Goal: Information Seeking & Learning: Learn about a topic

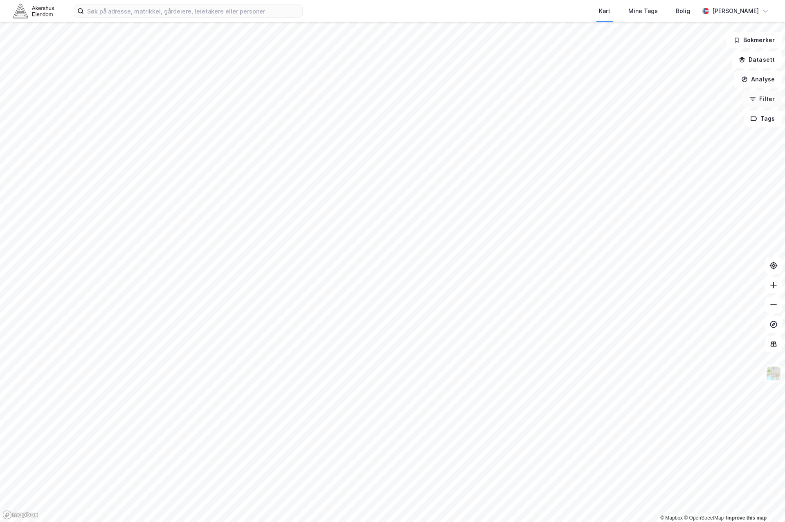
click at [629, 101] on button "Filter" at bounding box center [761, 99] width 39 height 16
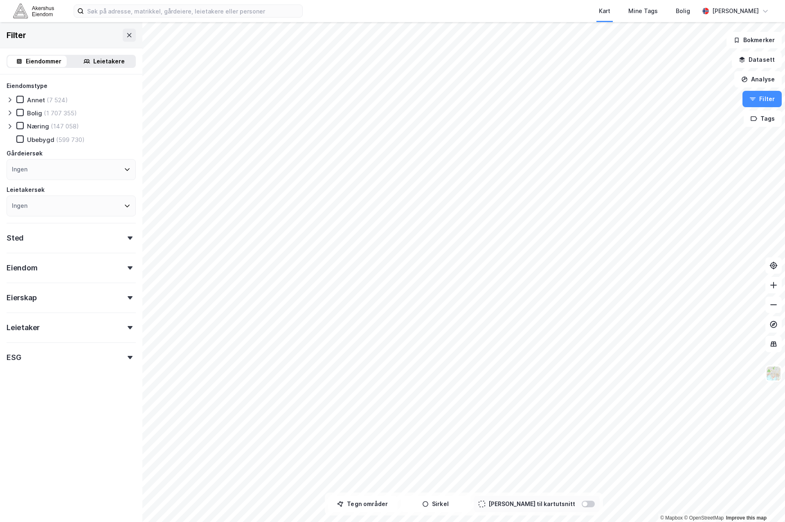
click at [123, 355] on div "ESG" at bounding box center [71, 353] width 129 height 23
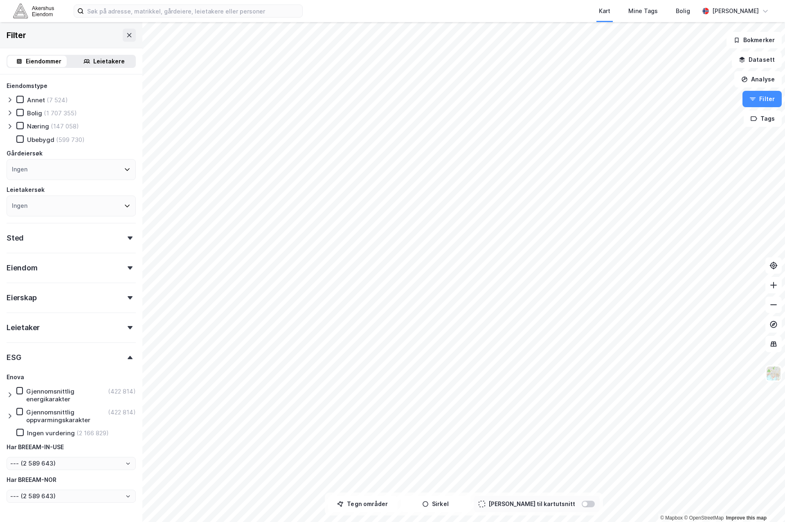
click at [7, 394] on icon at bounding box center [10, 394] width 7 height 7
click at [25, 412] on icon at bounding box center [27, 412] width 6 height 6
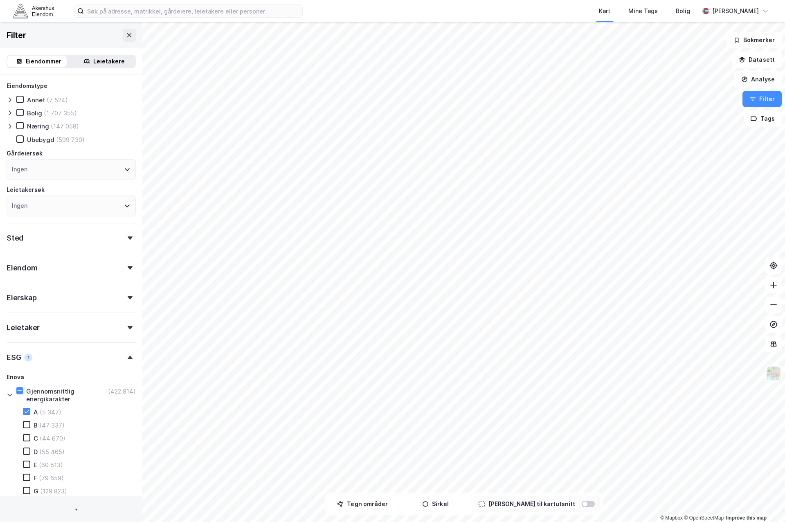
type input "--- (5 347)"
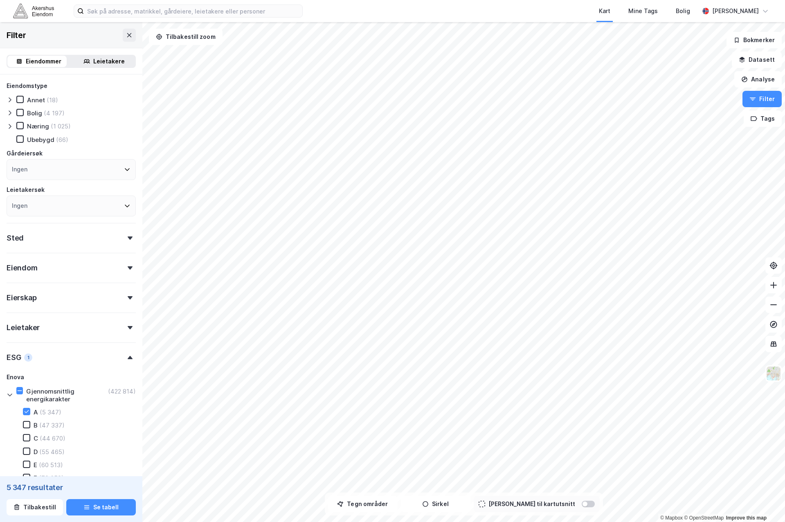
click at [57, 229] on div "Sted" at bounding box center [71, 234] width 129 height 23
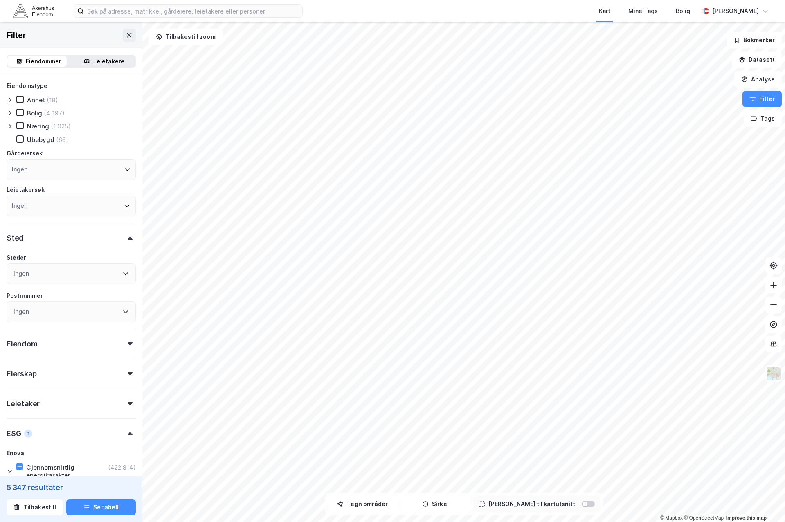
click at [38, 277] on div "Ingen" at bounding box center [71, 273] width 129 height 21
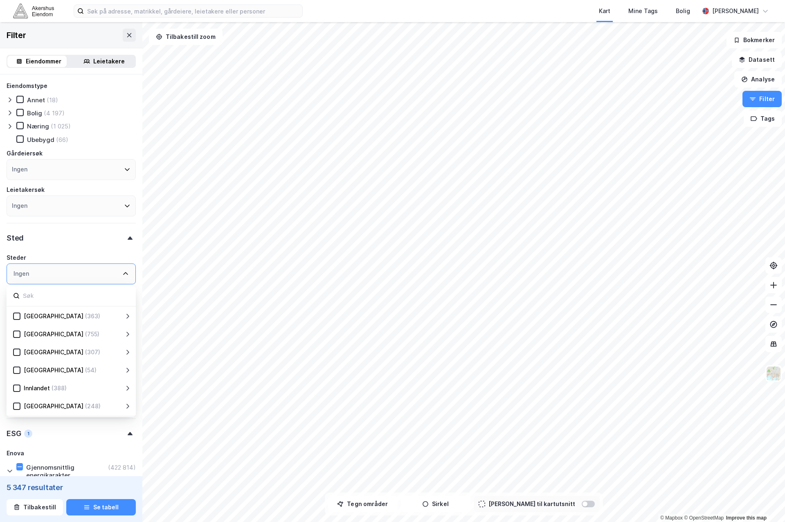
click at [38, 273] on div "Ingen" at bounding box center [71, 273] width 129 height 21
click at [123, 273] on icon at bounding box center [125, 273] width 5 height 3
click at [67, 298] on input at bounding box center [75, 295] width 107 height 11
type input "oslo"
click at [28, 334] on icon at bounding box center [27, 334] width 6 height 6
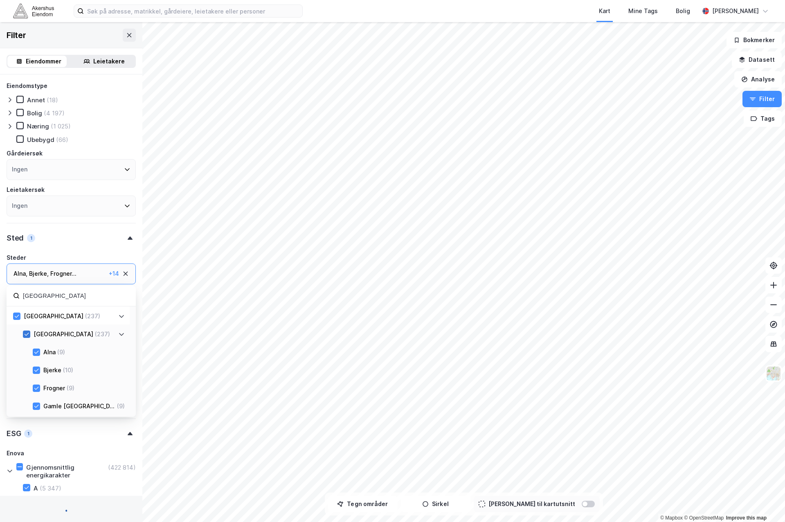
type input "--- (237)"
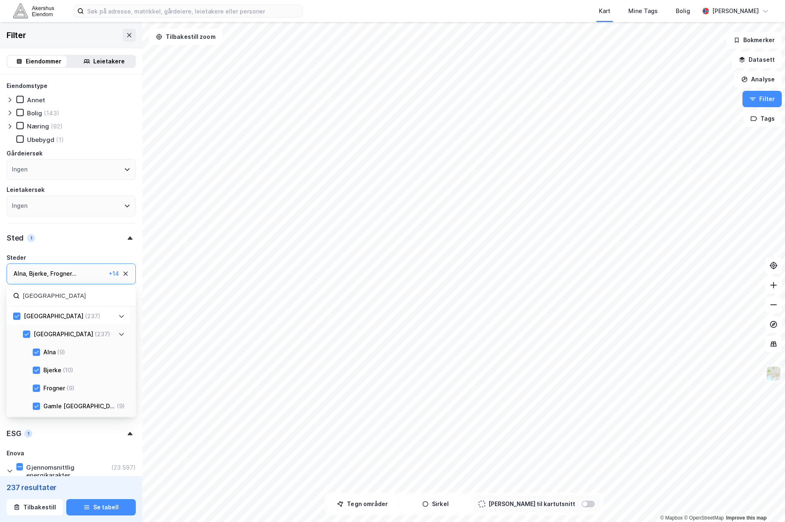
click at [121, 316] on icon at bounding box center [121, 316] width 7 height 7
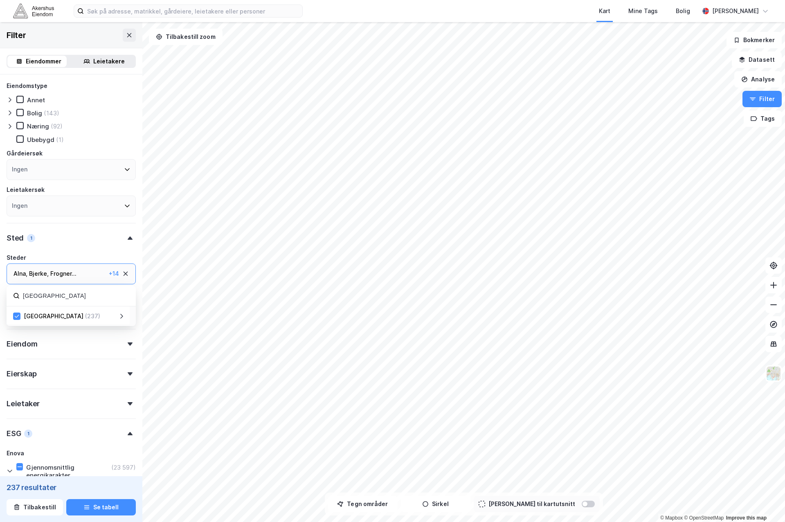
click at [135, 342] on div "Eiendomstype Annet Bolig (143) Næring (92) Ubebygd (1) Gårdeiersøk Ingen Leieta…" at bounding box center [71, 396] width 142 height 644
click at [122, 341] on div "Eiendom" at bounding box center [71, 340] width 129 height 23
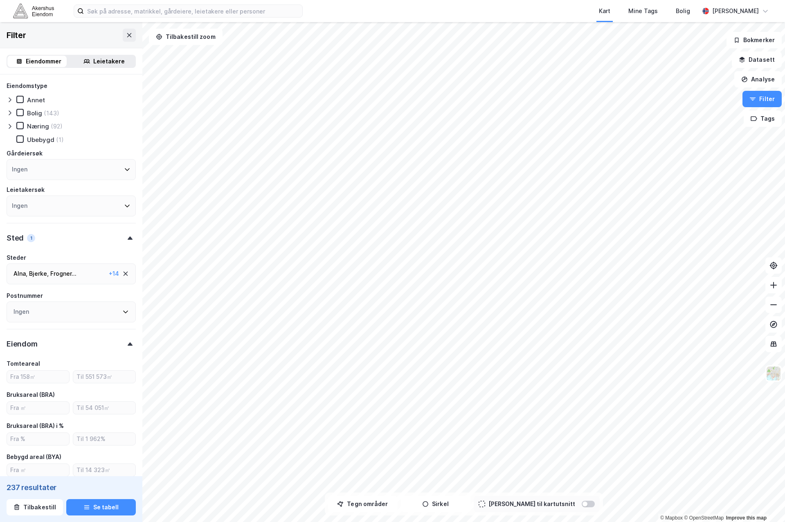
click at [122, 341] on div "Eiendom" at bounding box center [71, 340] width 129 height 23
click at [8, 127] on icon at bounding box center [10, 126] width 7 height 7
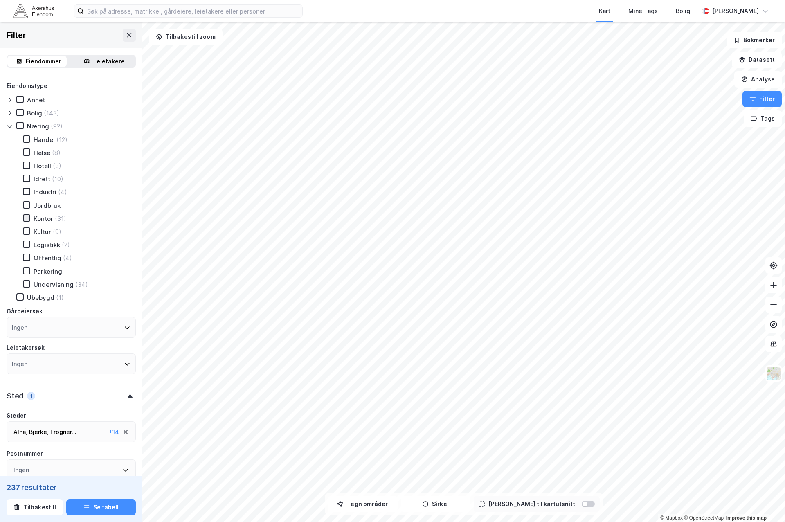
click at [28, 220] on icon at bounding box center [27, 218] width 6 height 6
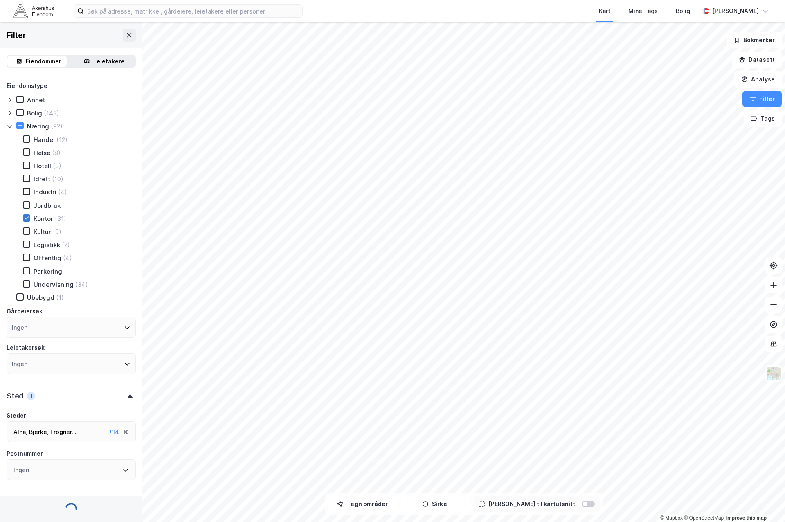
type input "--- (31)"
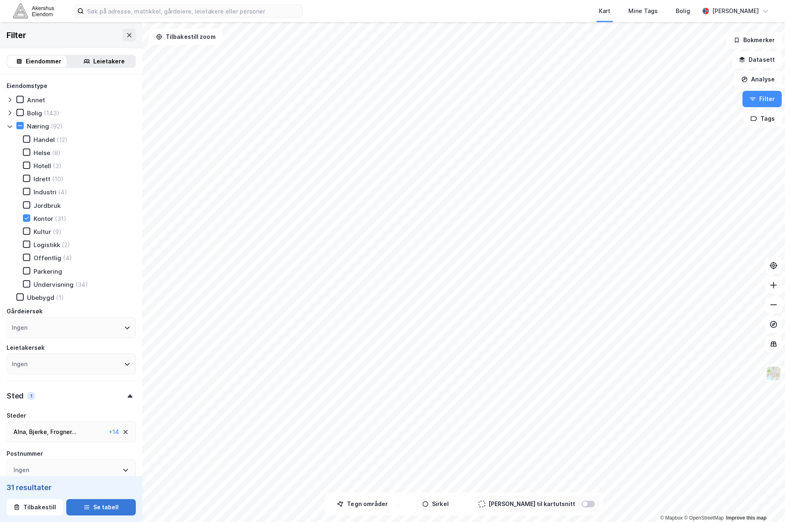
click at [90, 508] on button "Se tabell" at bounding box center [101, 507] width 70 height 16
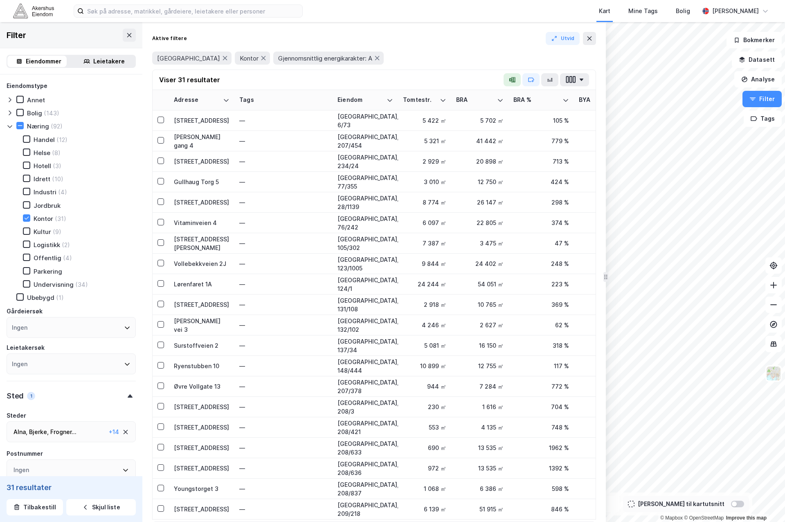
drag, startPoint x: 441, startPoint y: 228, endPoint x: 605, endPoint y: 212, distance: 165.2
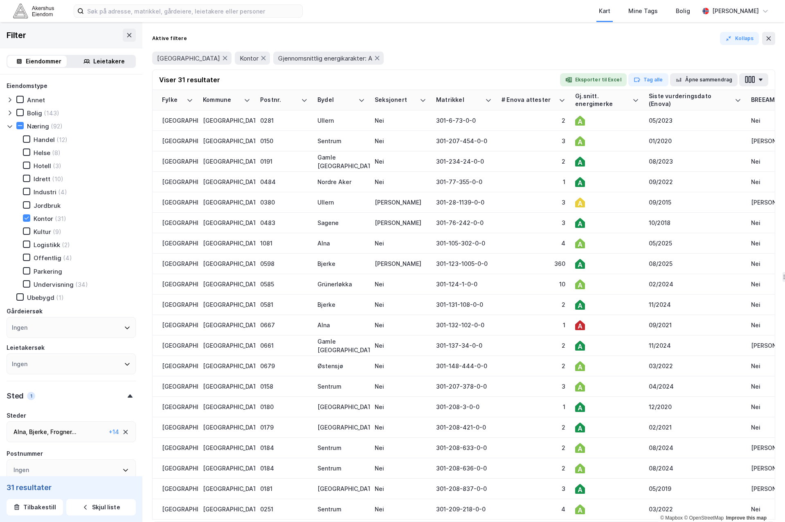
scroll to position [0, 833]
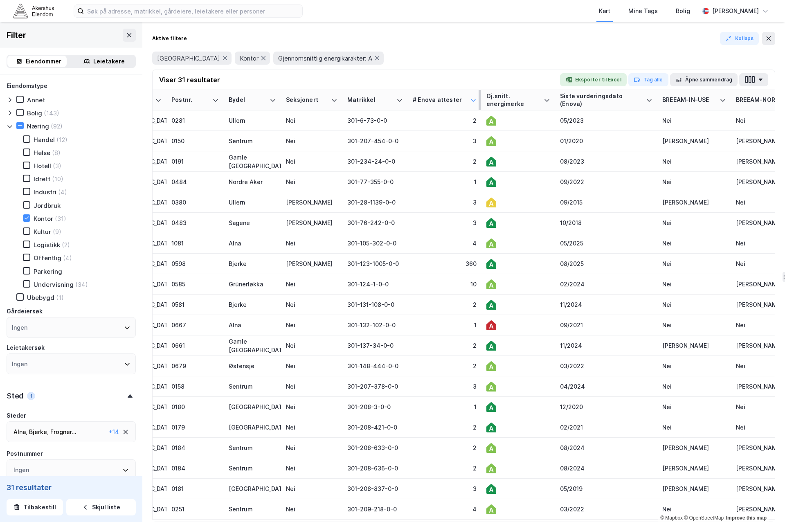
click at [474, 103] on icon at bounding box center [473, 100] width 7 height 7
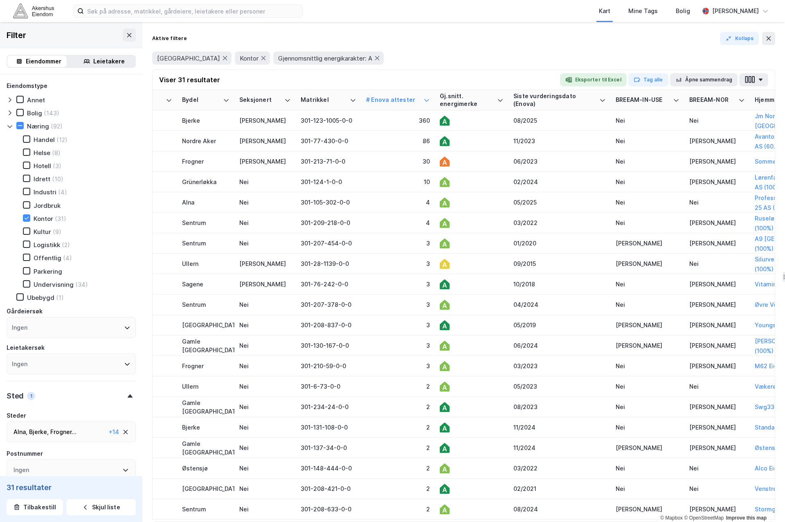
scroll to position [0, 825]
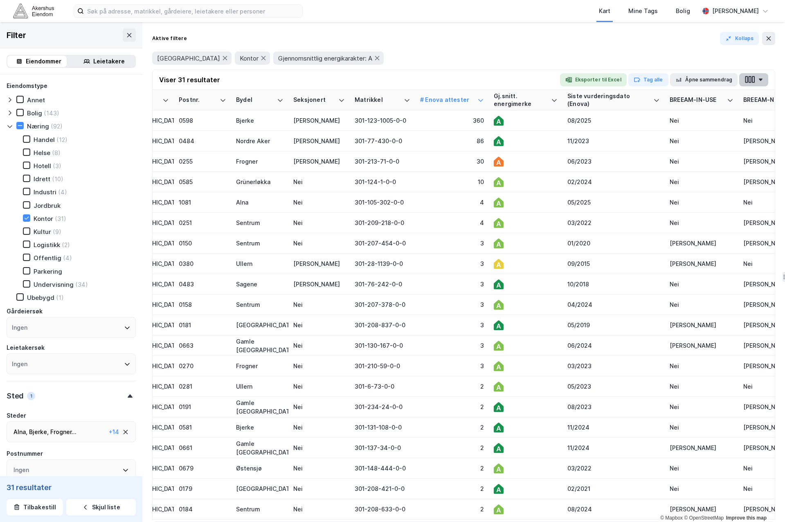
click at [629, 79] on icon "button" at bounding box center [761, 80] width 4 height 2
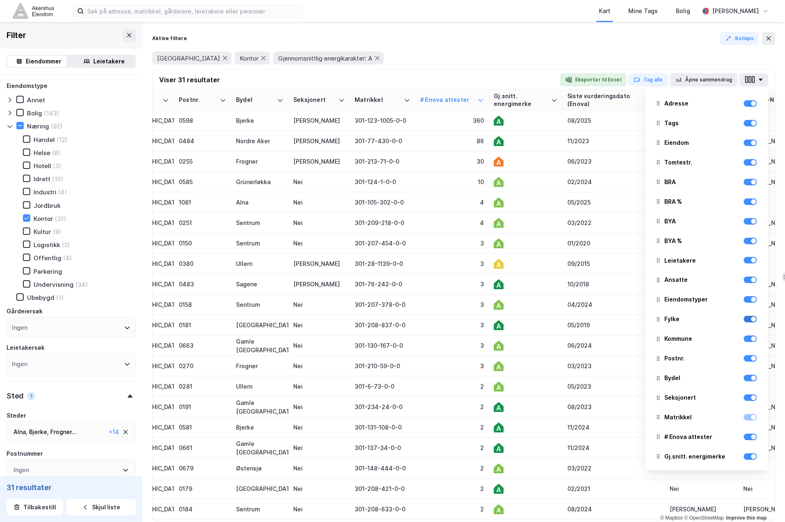
click at [629, 319] on div at bounding box center [750, 319] width 13 height 7
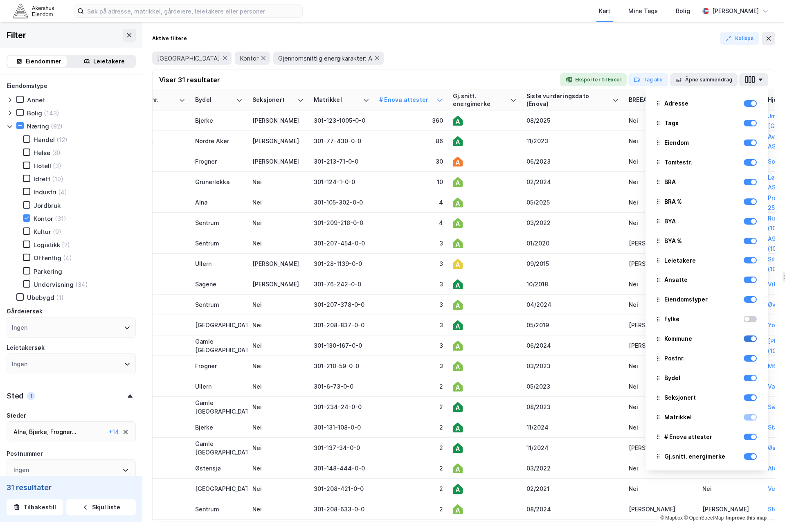
click at [629, 338] on div at bounding box center [750, 338] width 13 height 7
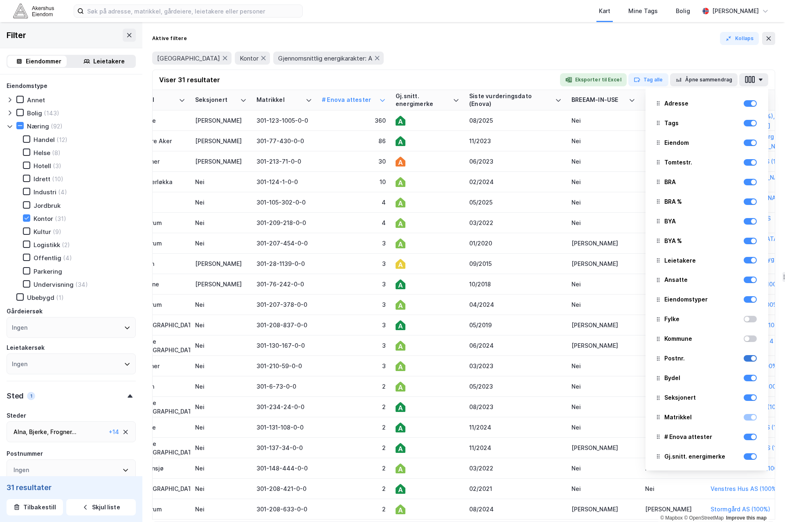
click at [629, 362] on div at bounding box center [750, 358] width 13 height 7
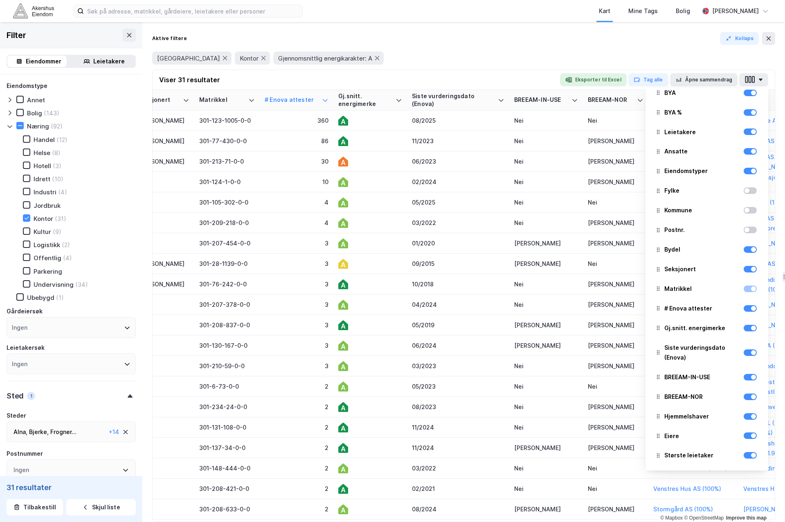
scroll to position [129, 0]
click at [629, 454] on div at bounding box center [750, 455] width 13 height 7
click at [629, 417] on div at bounding box center [753, 416] width 5 height 5
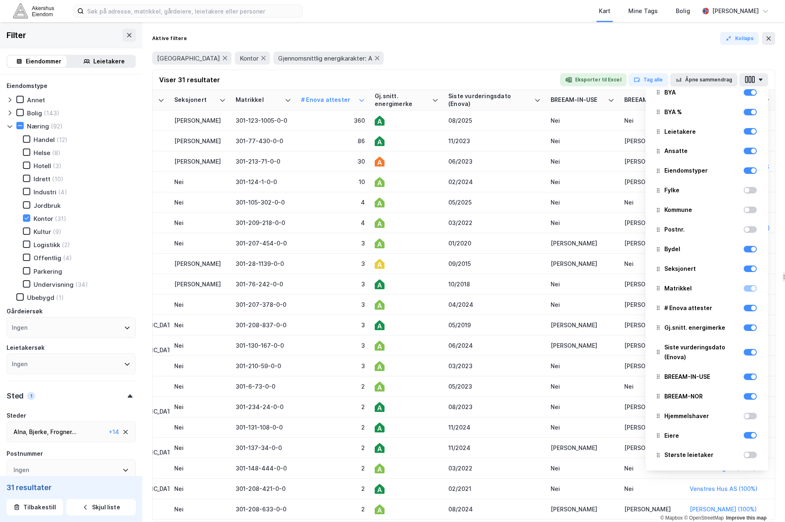
scroll to position [0, 795]
click at [629, 250] on div at bounding box center [753, 249] width 5 height 5
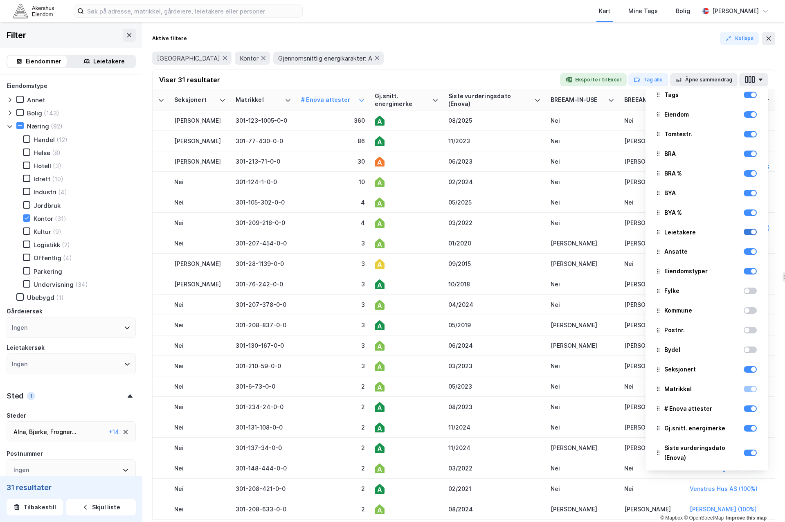
scroll to position [6, 0]
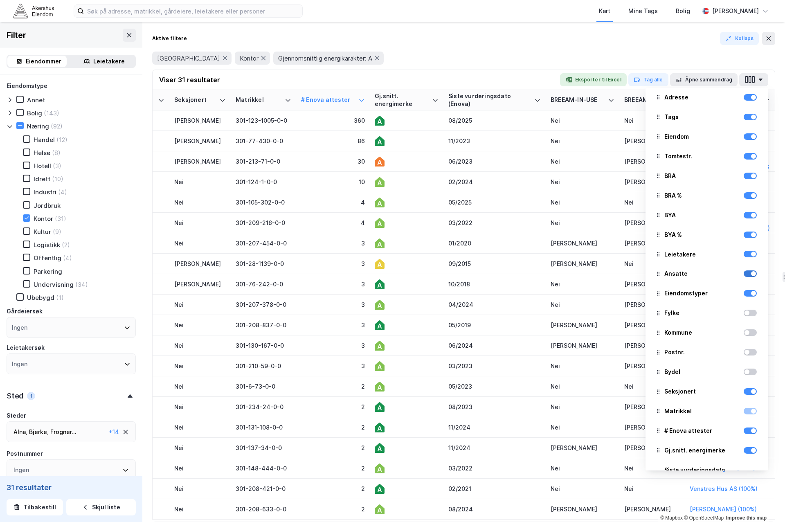
click at [629, 274] on div at bounding box center [750, 273] width 13 height 7
click at [629, 255] on div at bounding box center [753, 254] width 5 height 5
click at [629, 237] on div at bounding box center [750, 234] width 13 height 7
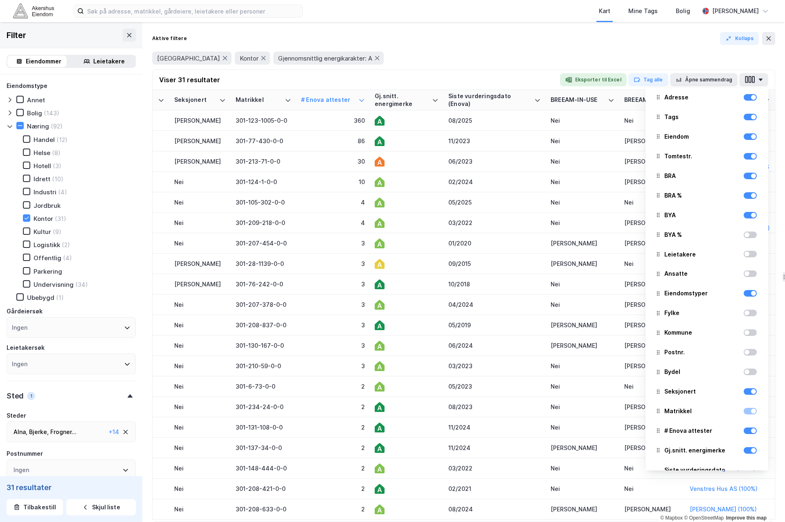
click at [629, 219] on div at bounding box center [750, 215] width 13 height 10
click at [629, 196] on div at bounding box center [753, 195] width 5 height 5
click at [629, 217] on div at bounding box center [750, 215] width 13 height 7
click at [629, 173] on div at bounding box center [753, 175] width 5 height 5
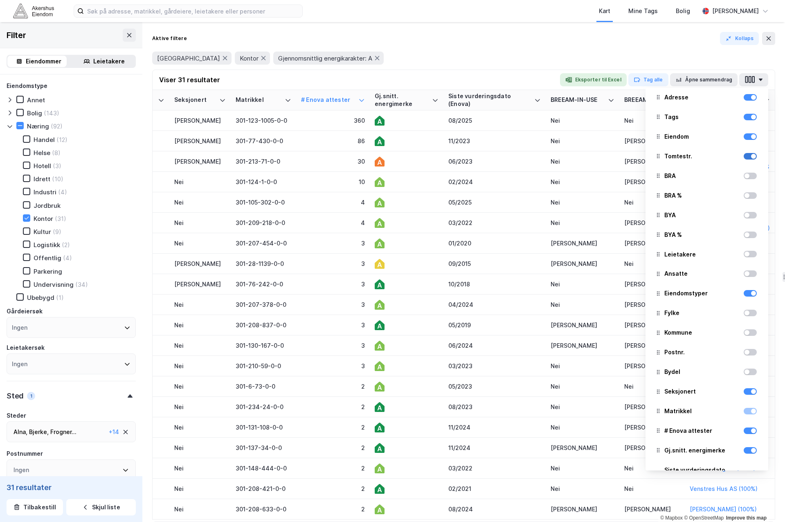
click at [629, 156] on div at bounding box center [753, 156] width 5 height 5
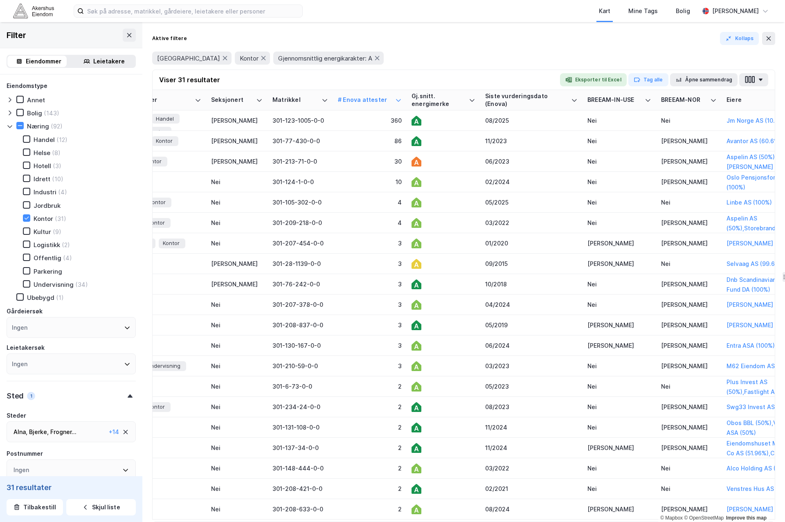
scroll to position [0, 297]
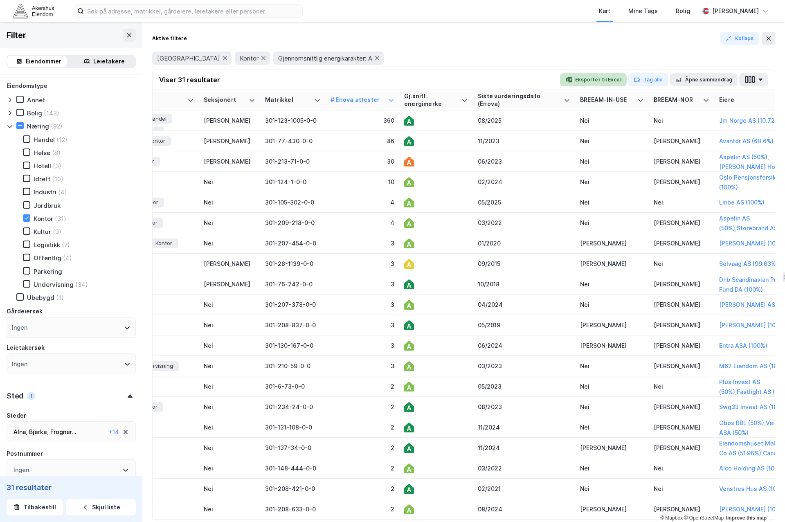
click at [609, 79] on button "Eksporter til Excel" at bounding box center [593, 79] width 67 height 13
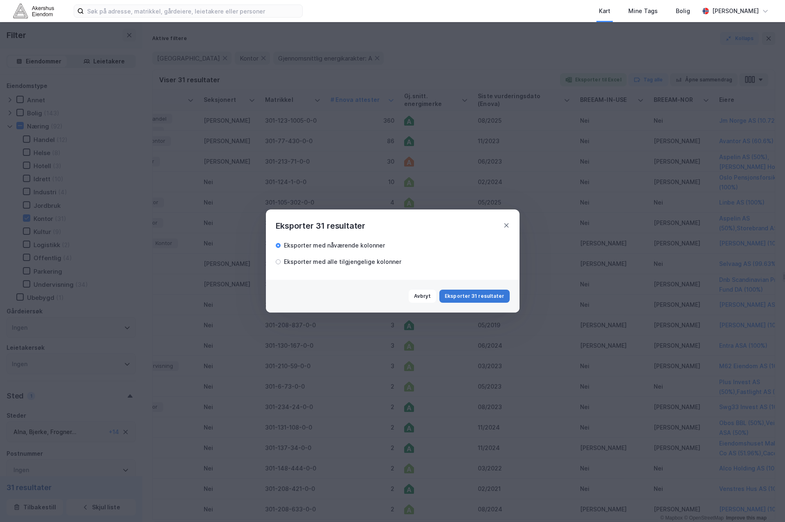
click at [465, 296] on button "Eksporter 31 resultater" at bounding box center [474, 296] width 70 height 13
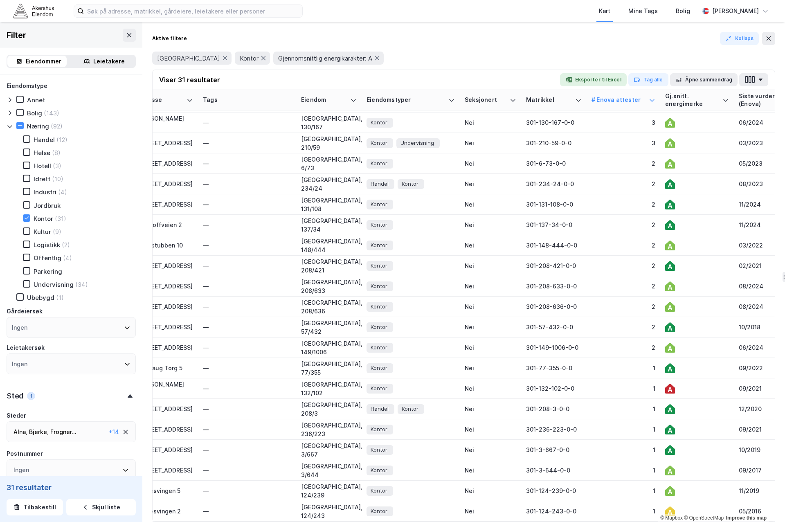
scroll to position [229, 0]
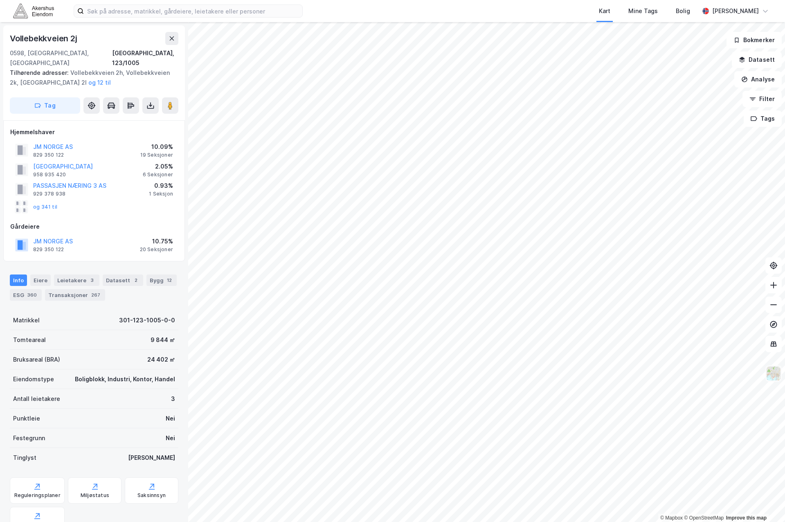
click at [770, 372] on img at bounding box center [774, 374] width 16 height 16
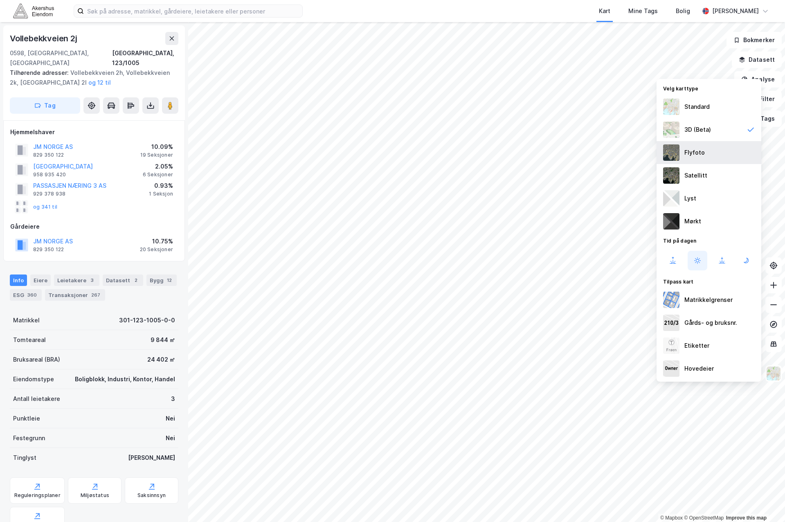
click at [703, 150] on div "Flyfoto" at bounding box center [694, 153] width 20 height 10
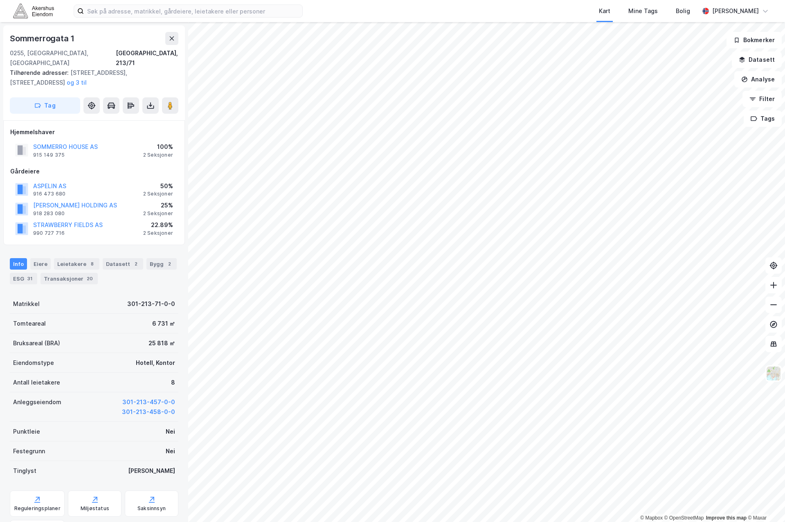
click at [525, 16] on div "Kart Mine Tags Bolig" at bounding box center [520, 11] width 357 height 22
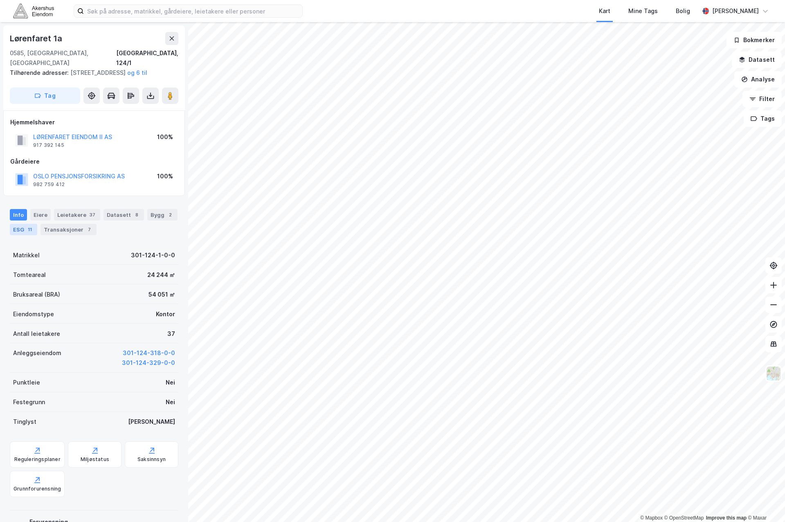
click at [24, 229] on div "ESG 11" at bounding box center [23, 229] width 27 height 11
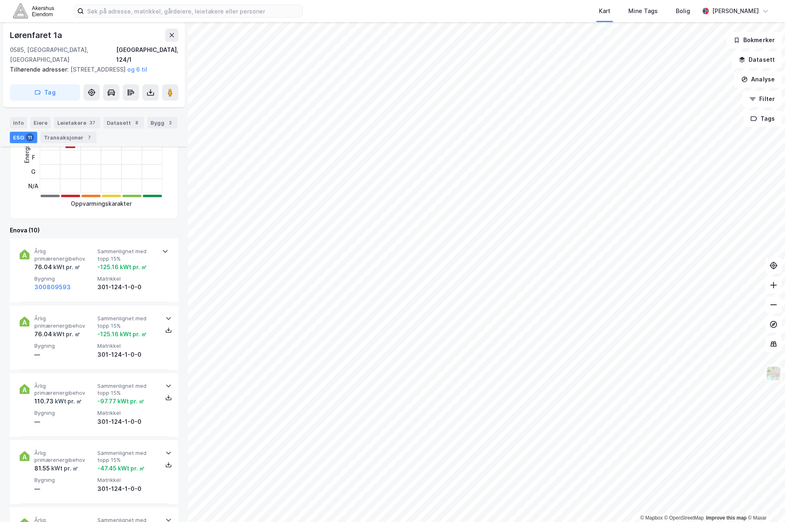
scroll to position [245, 0]
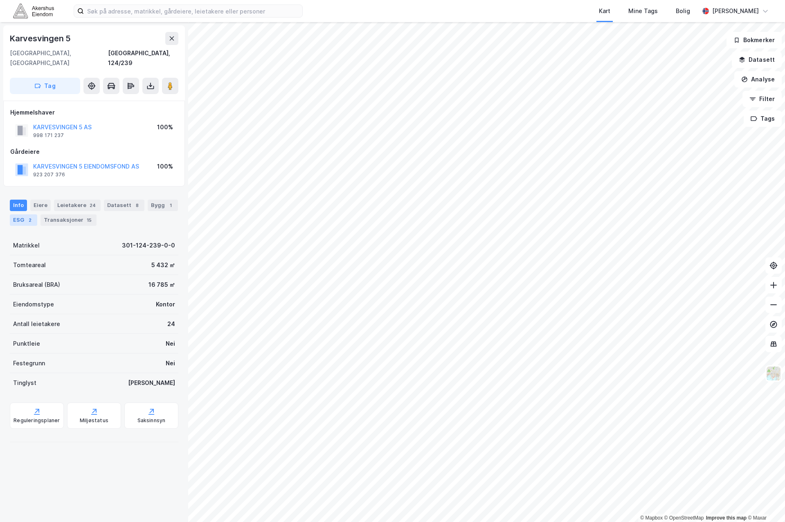
click at [21, 214] on div "ESG 2" at bounding box center [23, 219] width 27 height 11
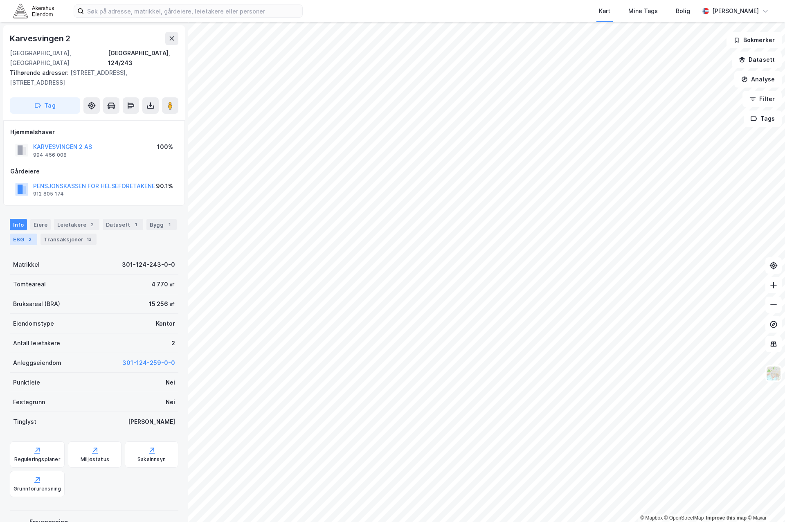
click at [25, 234] on div "ESG 2" at bounding box center [23, 239] width 27 height 11
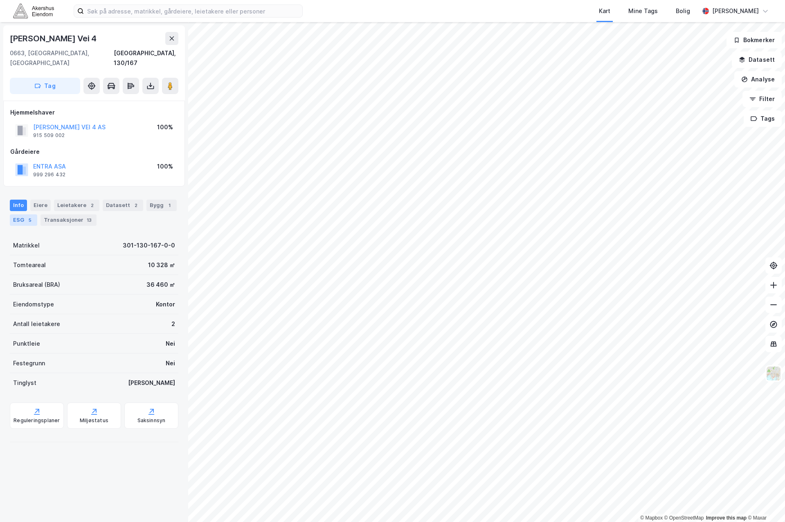
click at [26, 216] on div "5" at bounding box center [30, 220] width 8 height 8
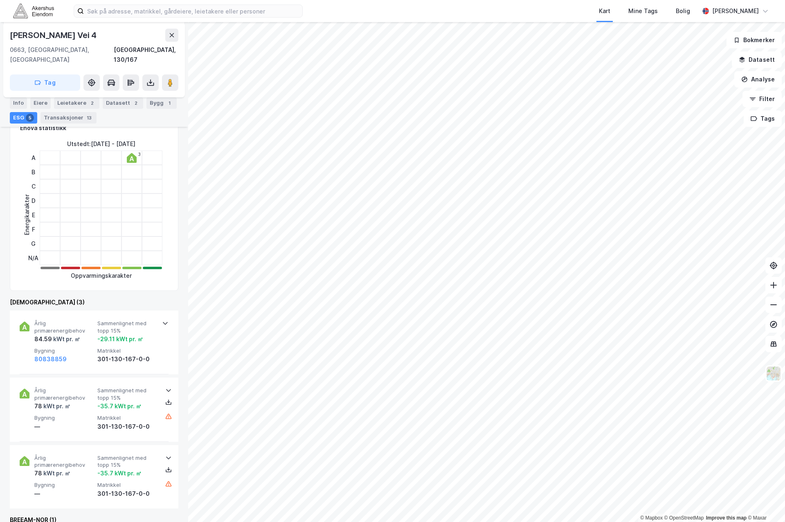
scroll to position [164, 0]
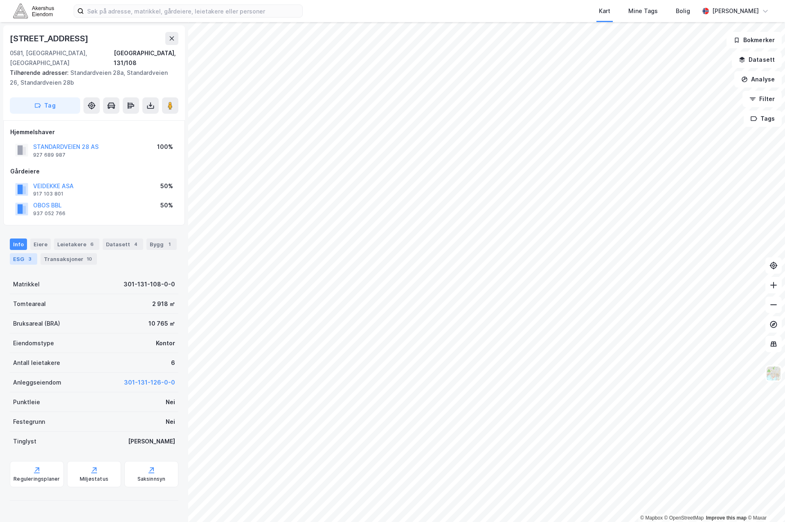
click at [21, 253] on div "ESG 3" at bounding box center [23, 258] width 27 height 11
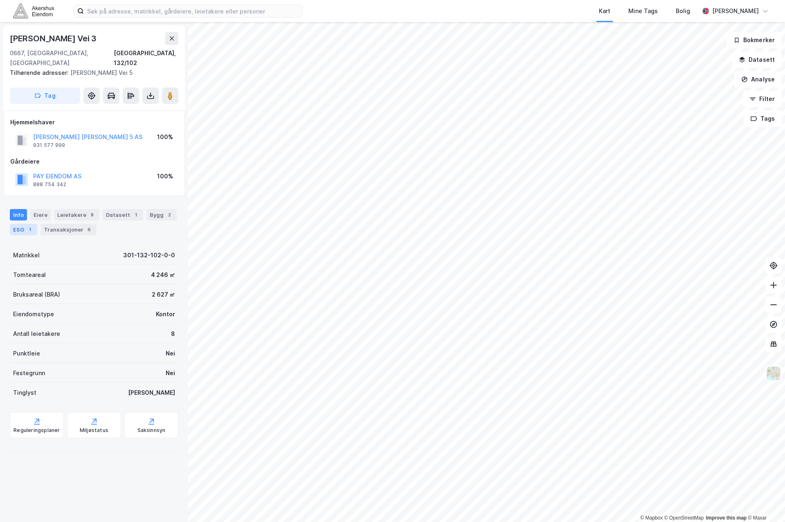
click at [24, 224] on div "ESG 1" at bounding box center [23, 229] width 27 height 11
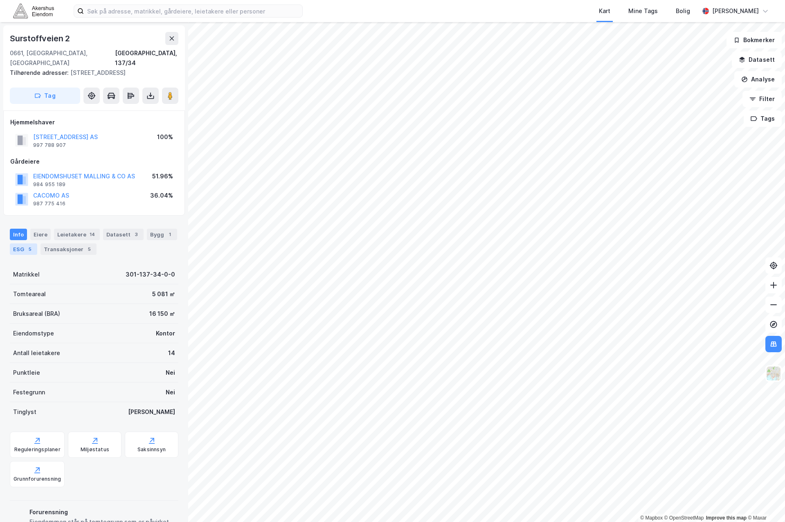
click at [27, 245] on div "5" at bounding box center [30, 249] width 8 height 8
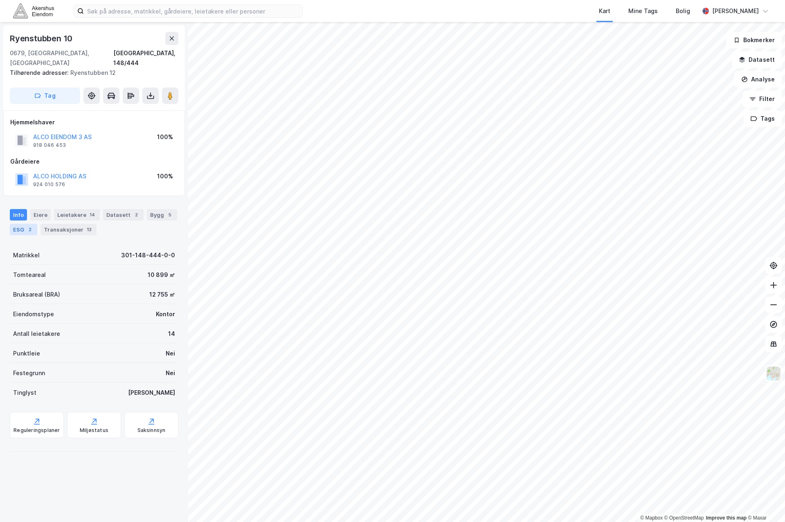
click at [26, 224] on div "ESG 2" at bounding box center [23, 229] width 27 height 11
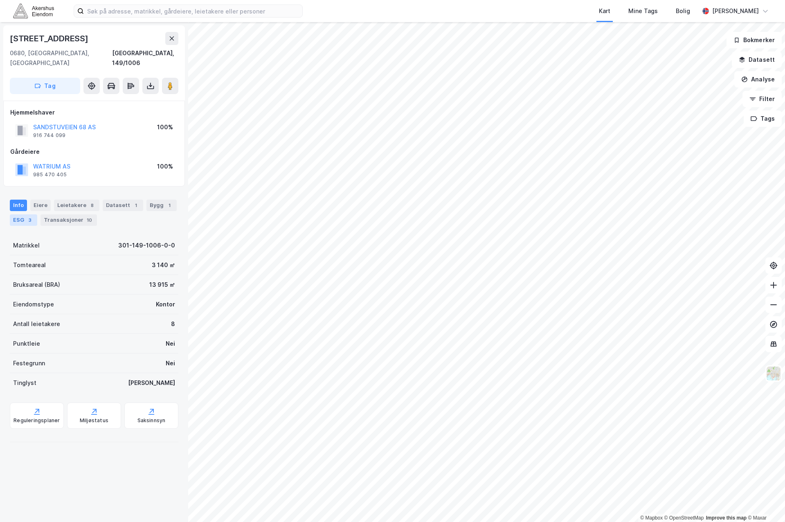
click at [27, 216] on div "3" at bounding box center [30, 220] width 8 height 8
click at [30, 216] on div "4" at bounding box center [30, 220] width 8 height 8
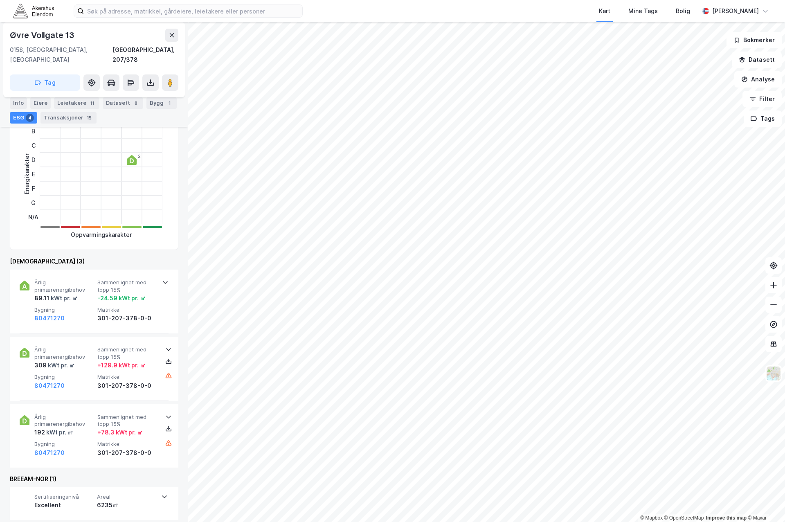
scroll to position [205, 0]
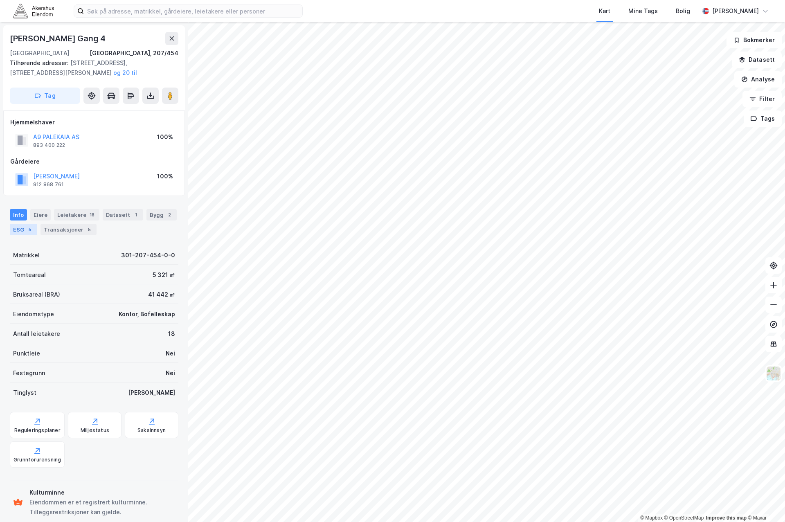
click at [16, 234] on div "ESG 5" at bounding box center [23, 229] width 27 height 11
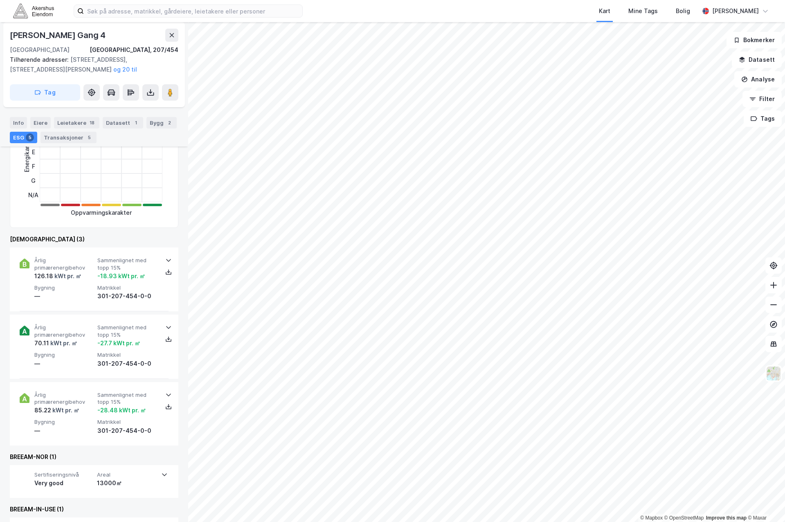
scroll to position [205, 0]
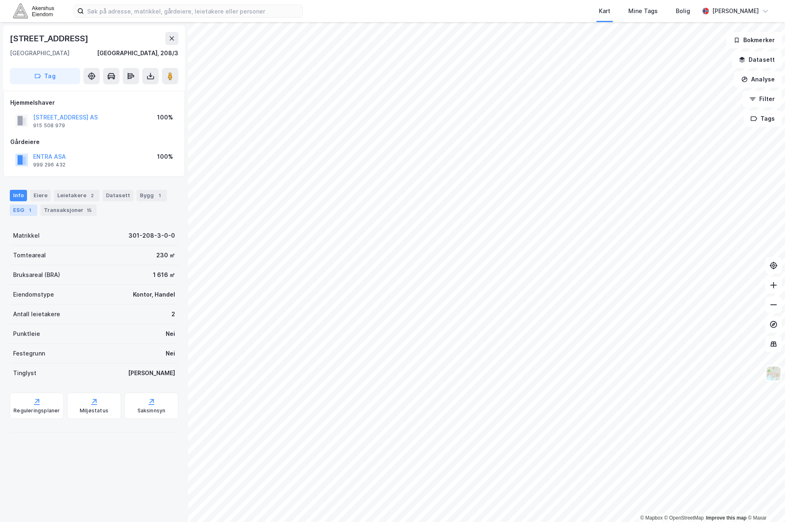
click at [23, 210] on div "ESG 1" at bounding box center [23, 210] width 27 height 11
click at [21, 213] on div "ESG 2" at bounding box center [23, 210] width 27 height 11
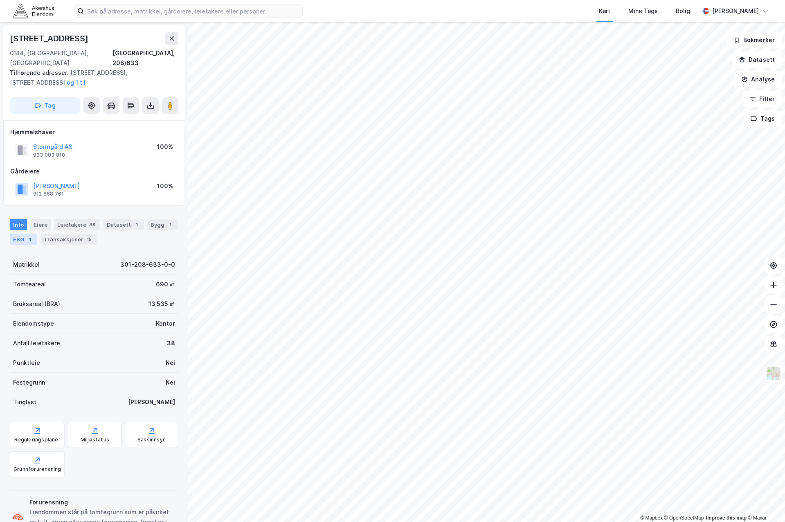
click at [21, 234] on div "ESG 4" at bounding box center [23, 239] width 27 height 11
click at [26, 235] on div "4" at bounding box center [30, 239] width 8 height 8
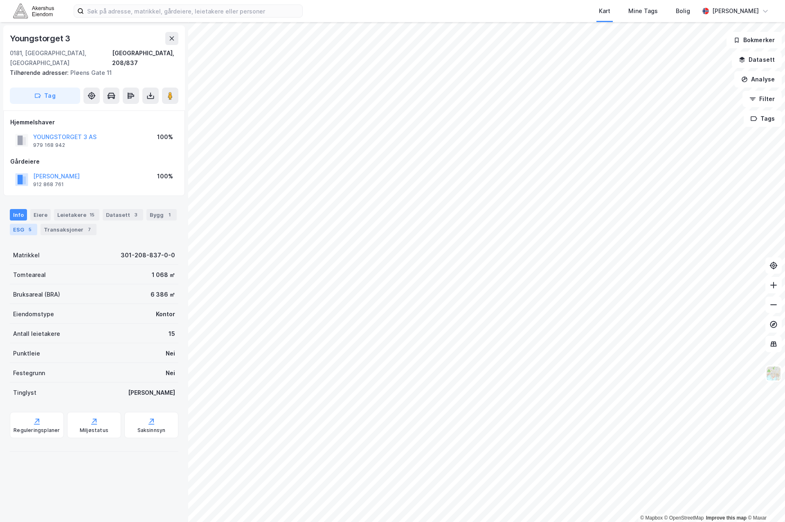
click at [20, 224] on div "ESG 5" at bounding box center [23, 229] width 27 height 11
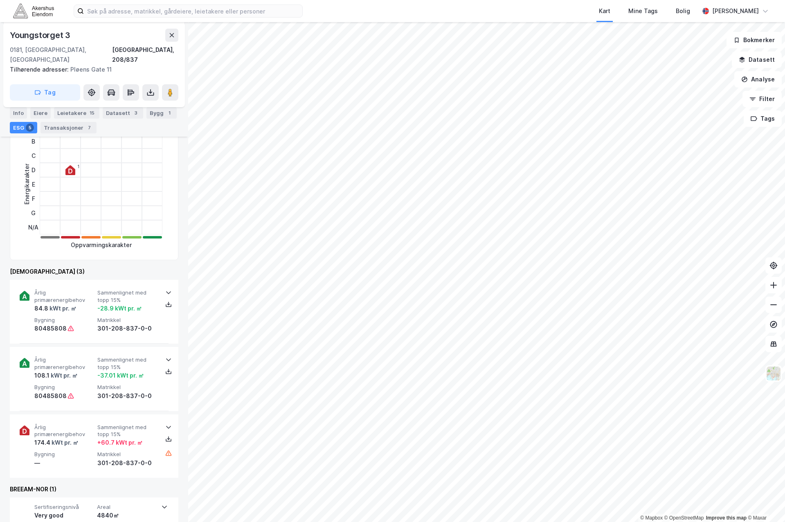
scroll to position [164, 0]
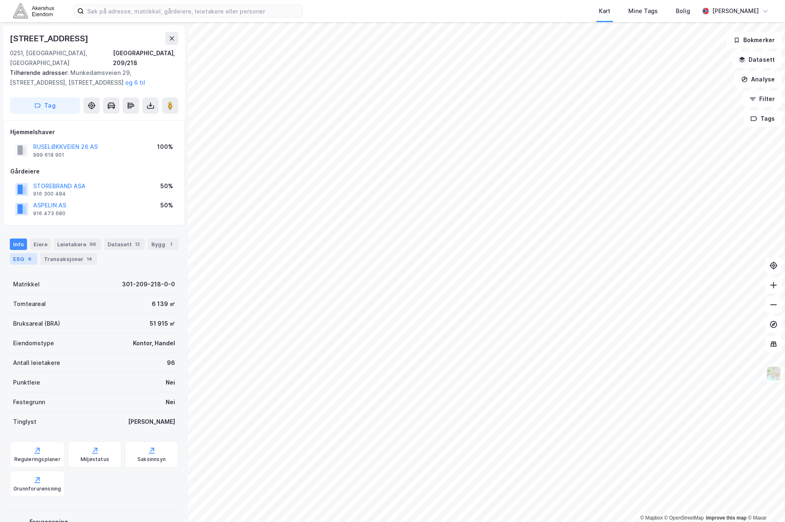
click at [22, 254] on div "ESG 6" at bounding box center [23, 258] width 27 height 11
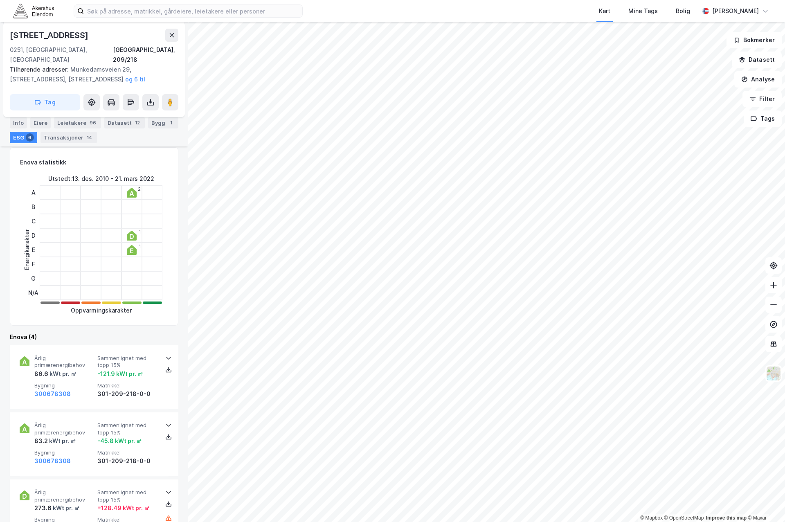
scroll to position [245, 0]
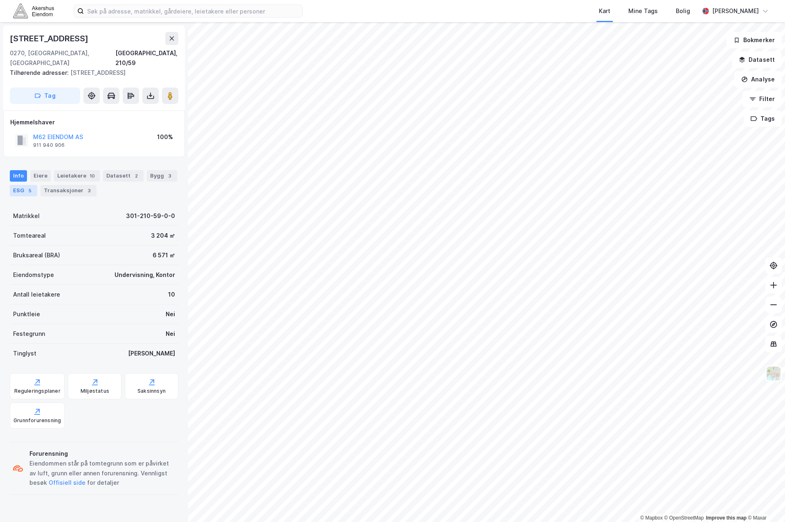
click at [22, 196] on div "ESG 5" at bounding box center [23, 190] width 27 height 11
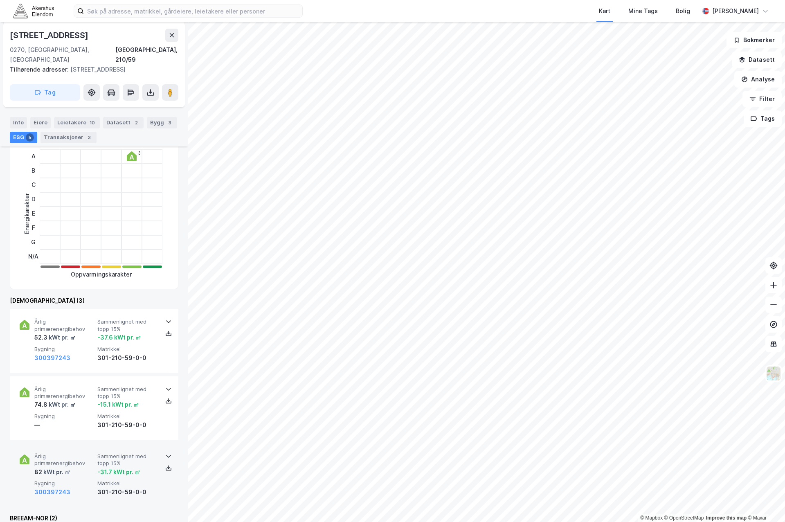
scroll to position [164, 0]
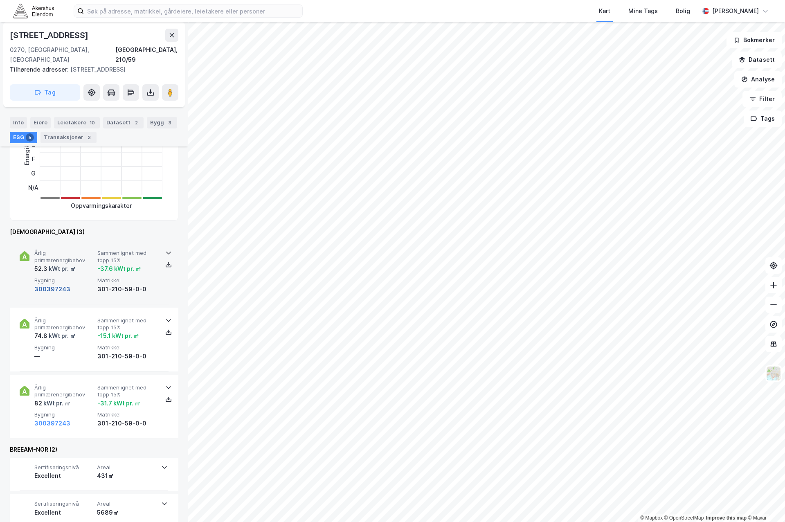
click at [51, 290] on button "300397243" at bounding box center [52, 289] width 36 height 10
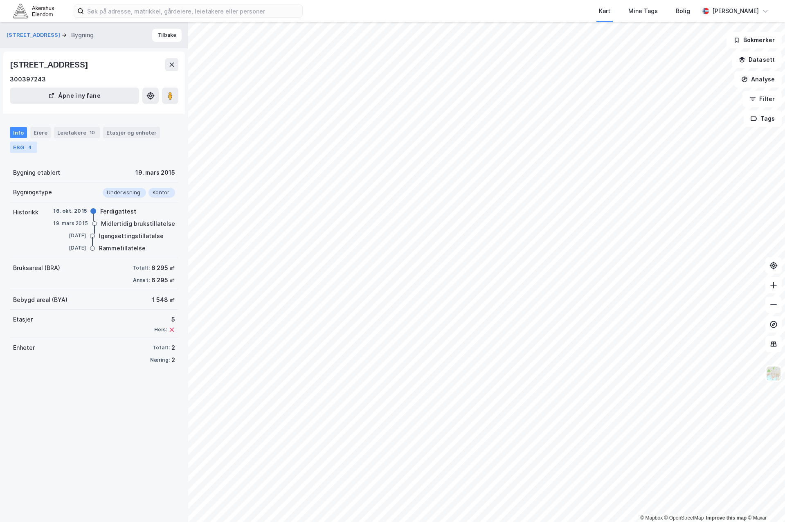
click at [18, 144] on div "ESG 4" at bounding box center [23, 147] width 27 height 11
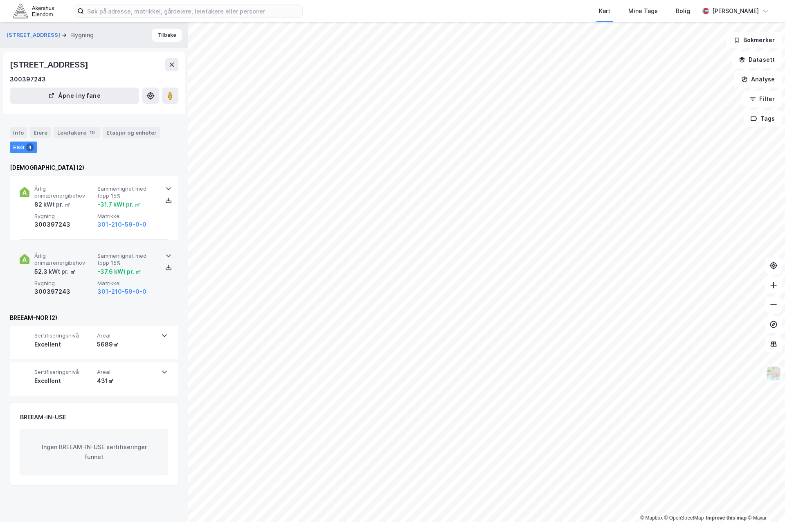
click at [52, 259] on span "Årlig primærenergibehov" at bounding box center [64, 259] width 60 height 14
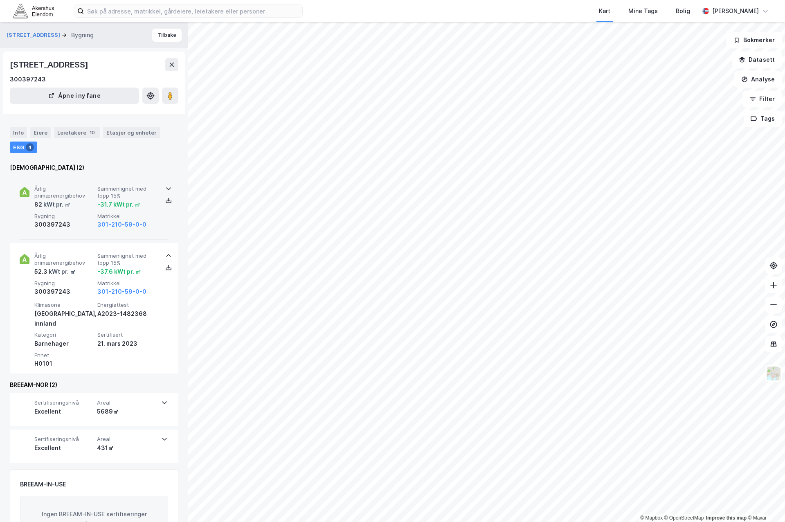
click at [60, 202] on div "kWt pr. ㎡" at bounding box center [56, 205] width 28 height 10
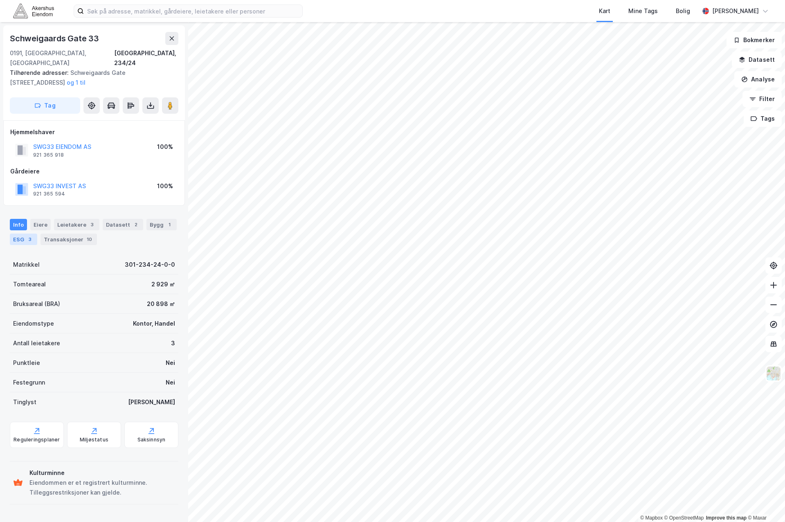
click at [20, 234] on div "ESG 3" at bounding box center [23, 239] width 27 height 11
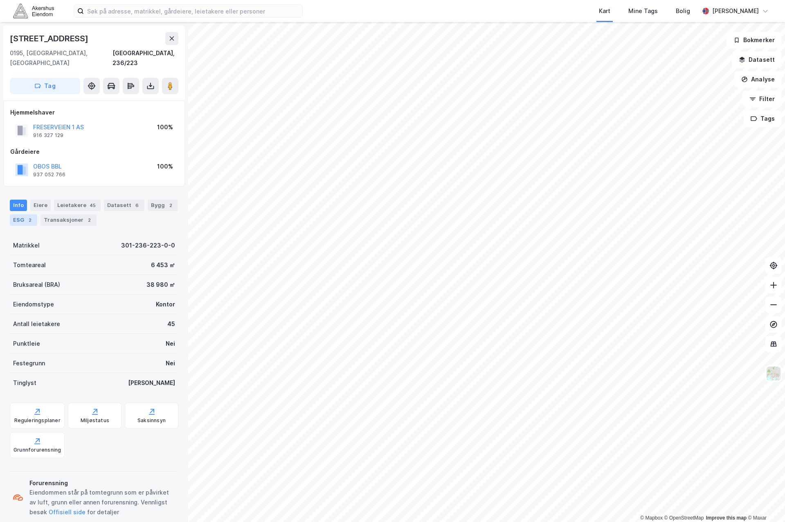
click at [16, 214] on div "ESG 2" at bounding box center [23, 219] width 27 height 11
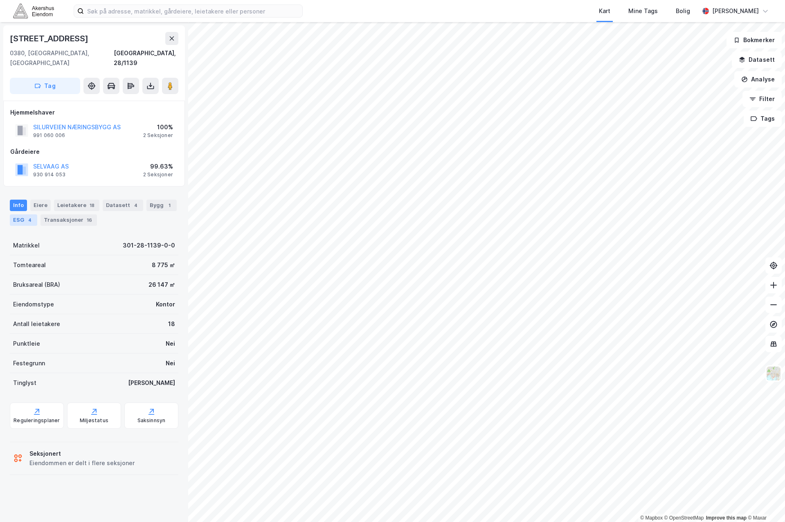
click at [17, 214] on div "ESG 4" at bounding box center [23, 219] width 27 height 11
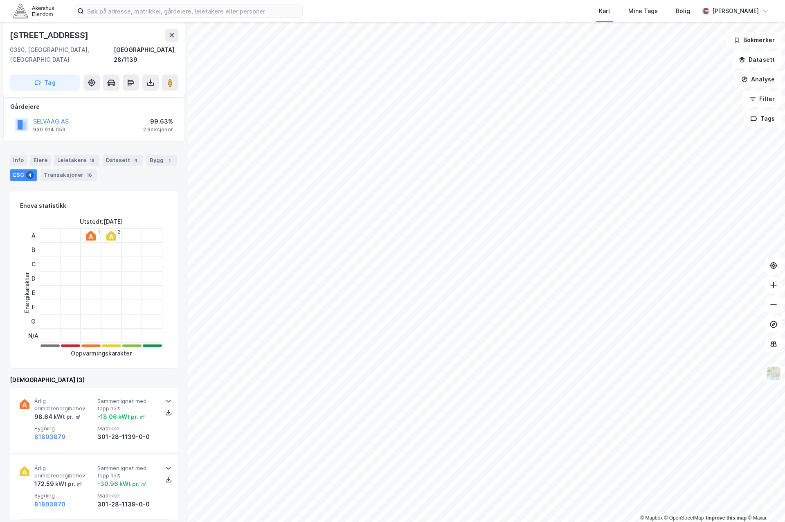
scroll to position [82, 0]
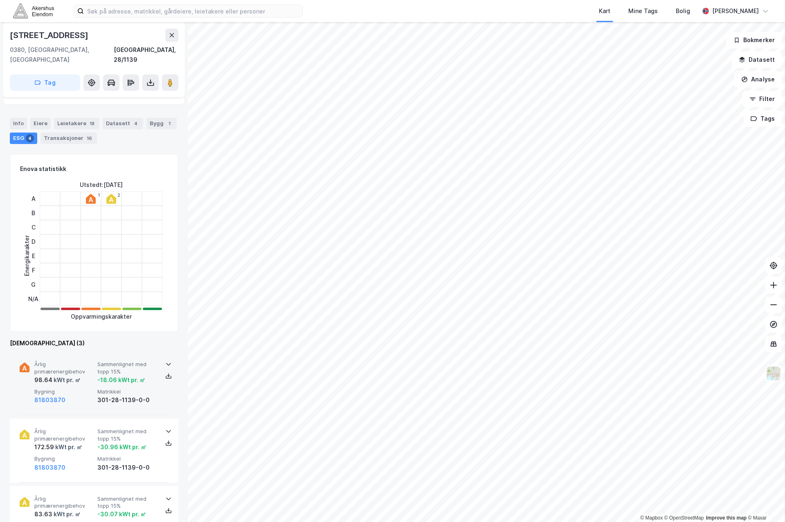
click at [80, 361] on span "Årlig primærenergibehov" at bounding box center [64, 368] width 60 height 14
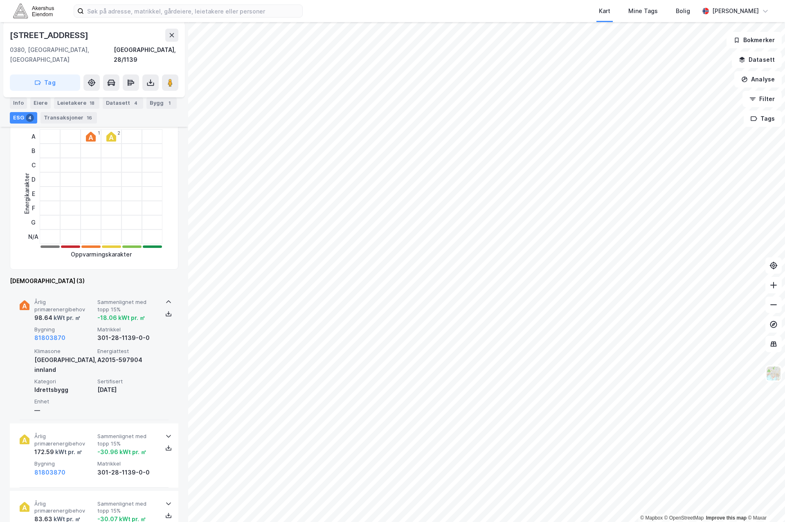
scroll to position [164, 0]
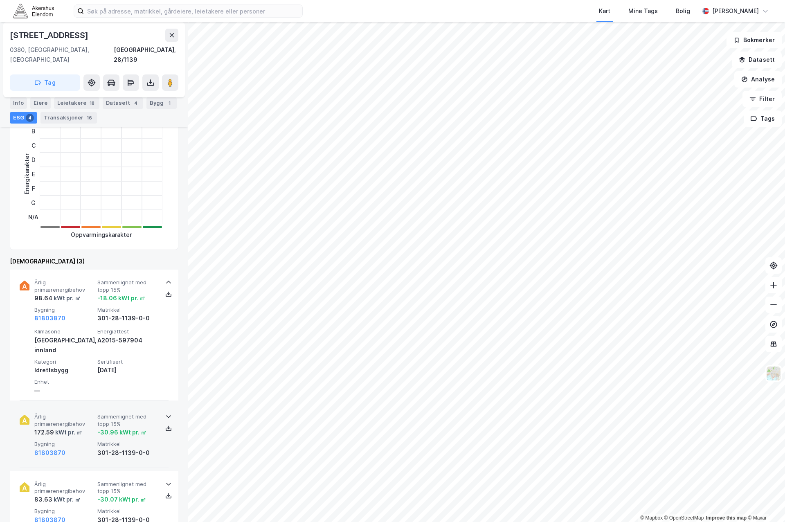
click at [85, 413] on span "Årlig primærenergibehov" at bounding box center [64, 420] width 60 height 14
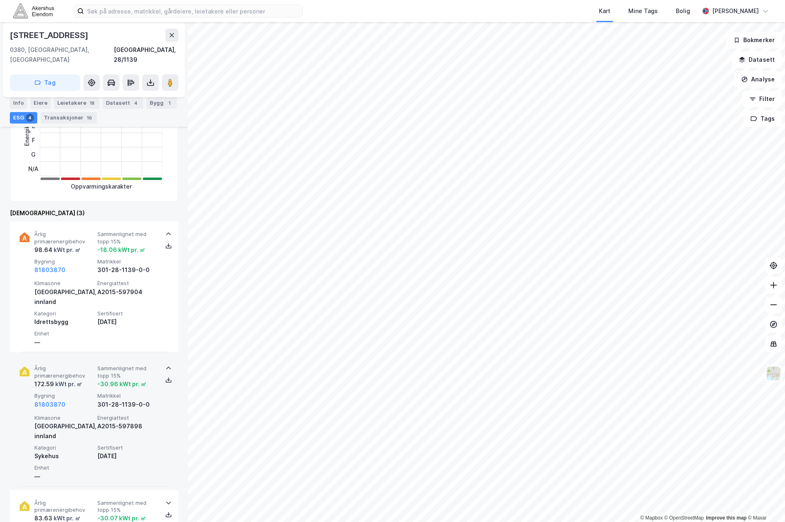
scroll to position [286, 0]
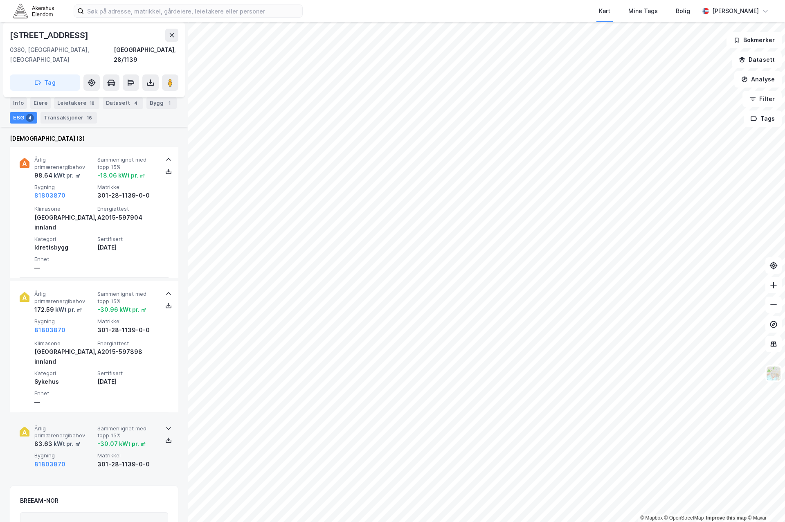
click at [74, 439] on div "kWt pr. ㎡" at bounding box center [66, 444] width 28 height 10
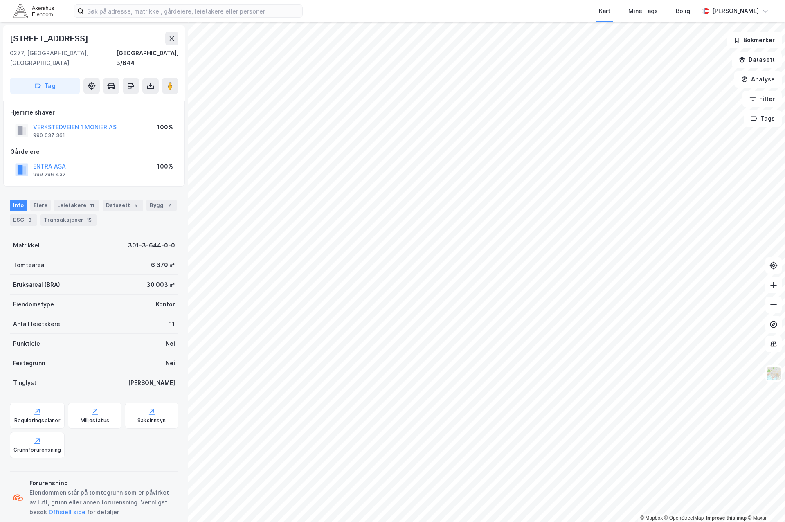
click at [126, 468] on div "Forurensning Eiendommen står på tomtegrunn som er påvirket av luft, grunn eller…" at bounding box center [94, 498] width 169 height 60
click at [22, 214] on div "ESG 3" at bounding box center [23, 219] width 27 height 11
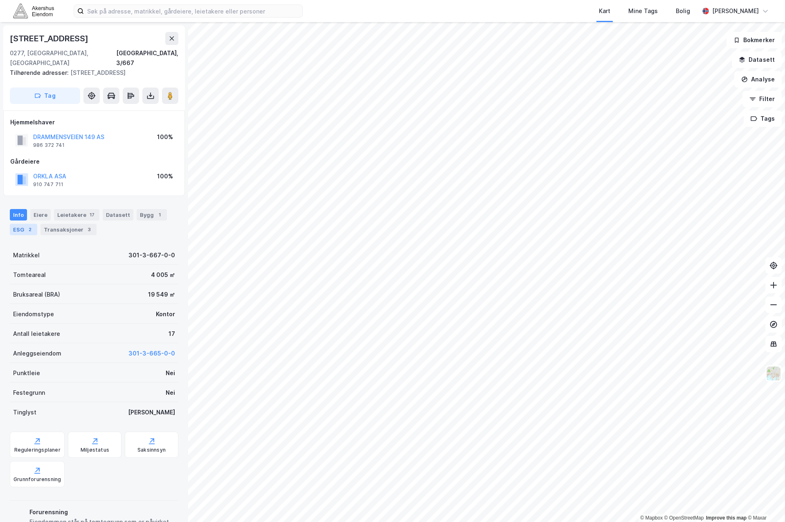
click at [16, 224] on div "ESG 2" at bounding box center [23, 229] width 27 height 11
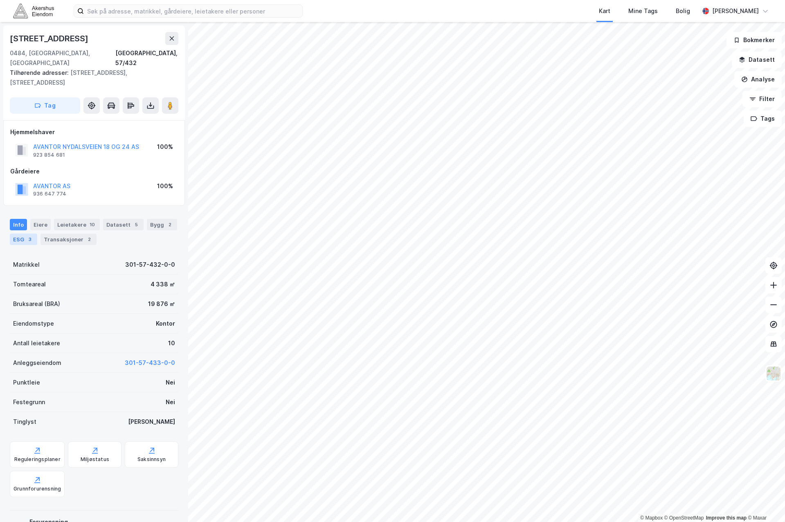
click at [23, 234] on div "ESG 3" at bounding box center [23, 239] width 27 height 11
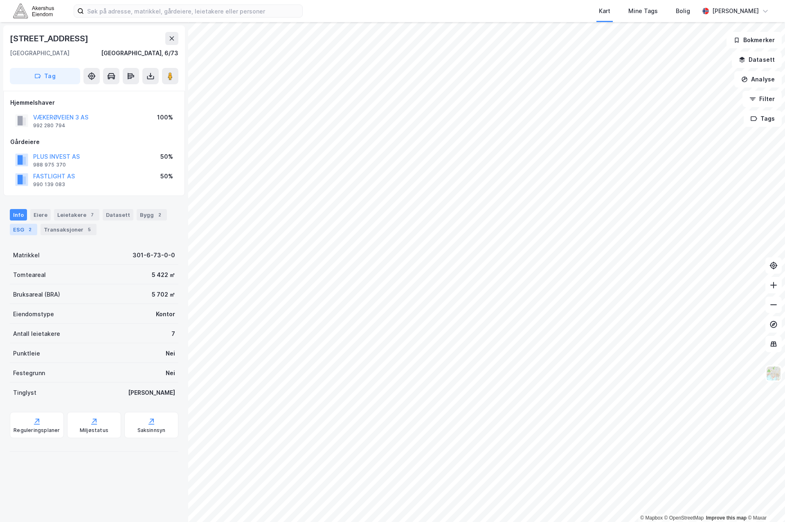
click at [26, 231] on div "2" at bounding box center [30, 229] width 8 height 8
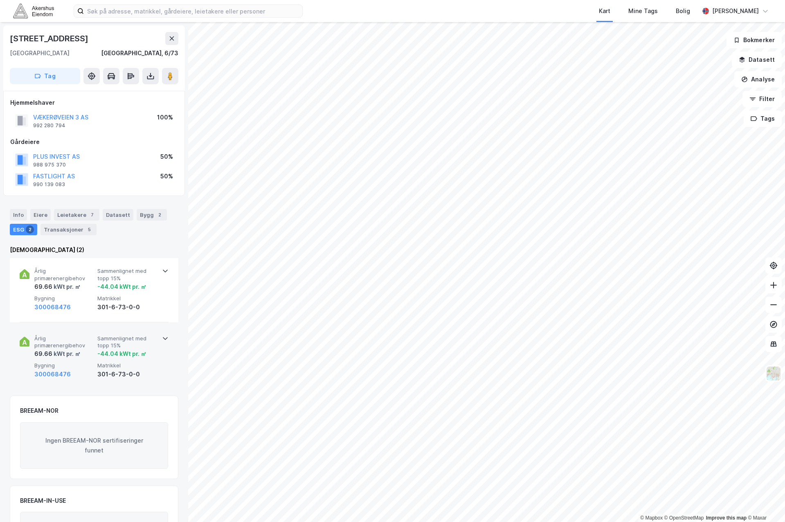
click at [88, 350] on div "69.66 kWt pr. ㎡" at bounding box center [64, 354] width 60 height 10
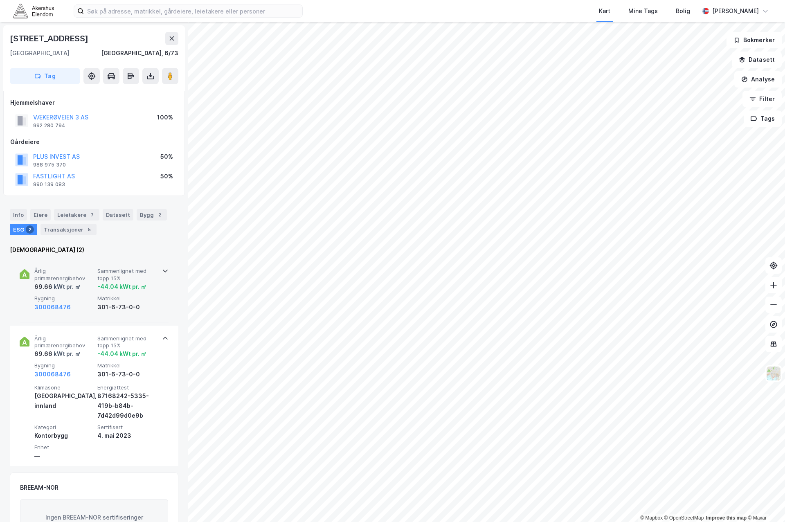
click at [73, 289] on div "kWt pr. ㎡" at bounding box center [66, 287] width 28 height 10
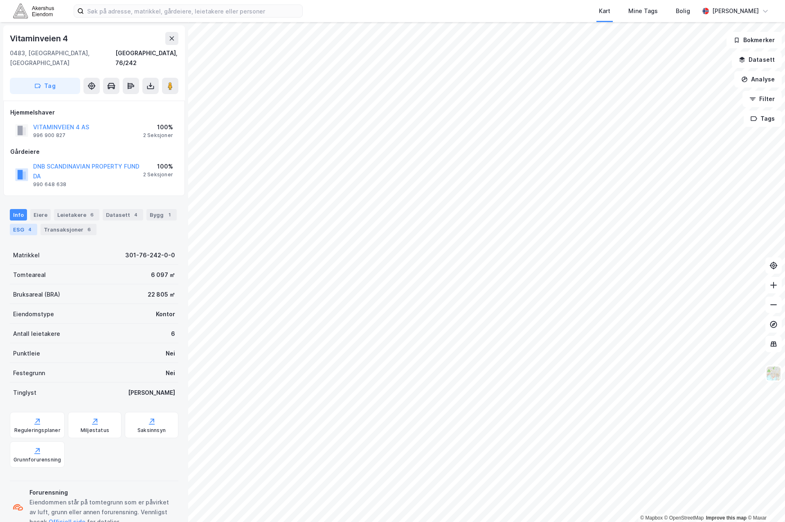
click at [20, 224] on div "ESG 4" at bounding box center [23, 229] width 27 height 11
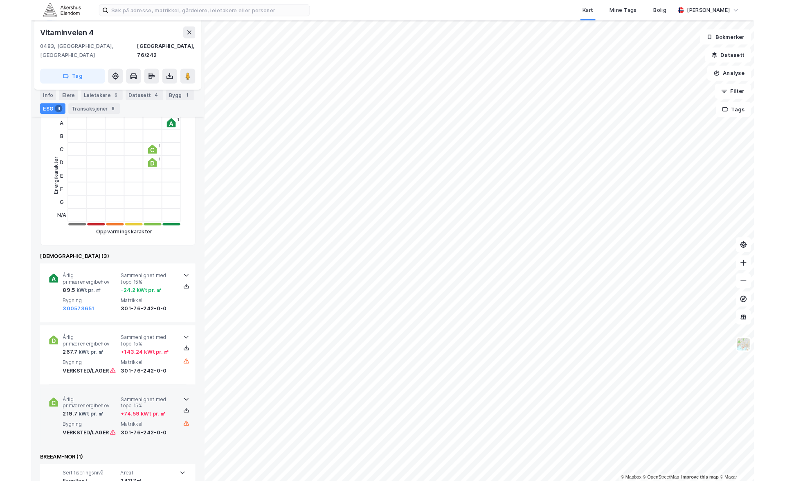
scroll to position [164, 0]
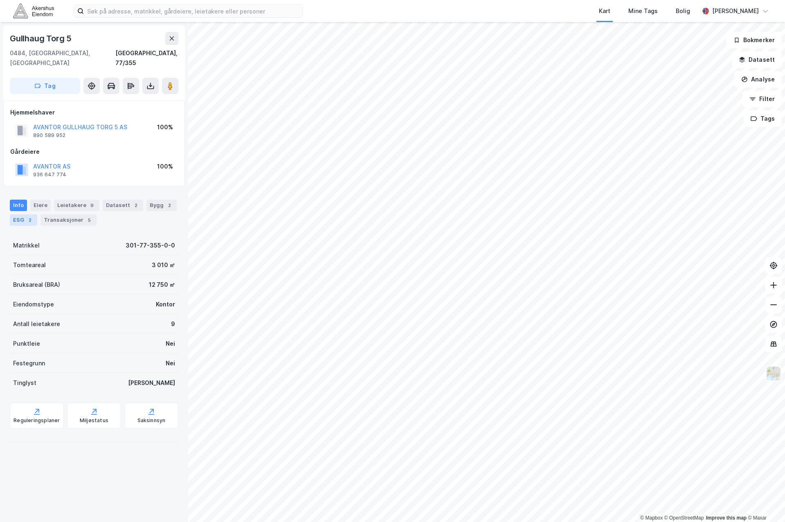
click at [30, 216] on div "2" at bounding box center [30, 220] width 8 height 8
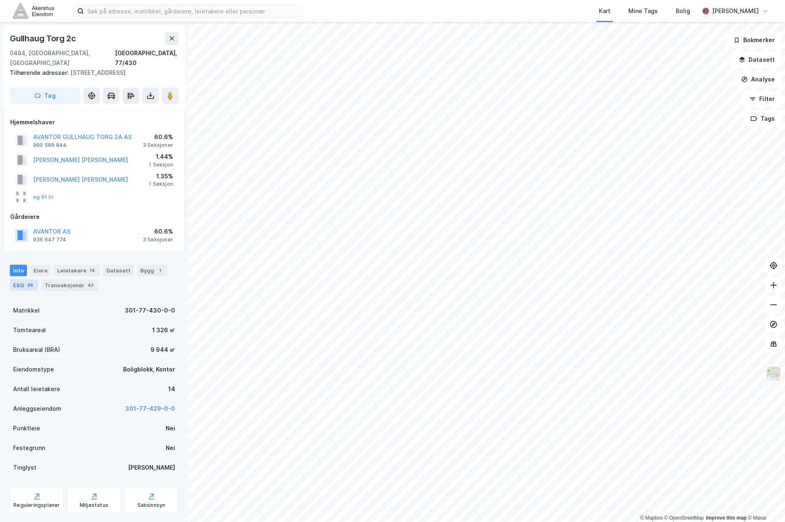
click at [22, 279] on div "ESG 88" at bounding box center [24, 284] width 28 height 11
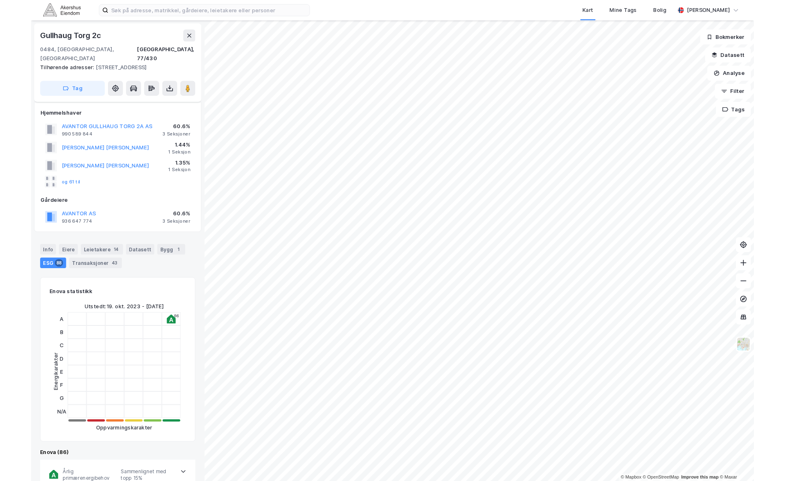
scroll to position [245, 0]
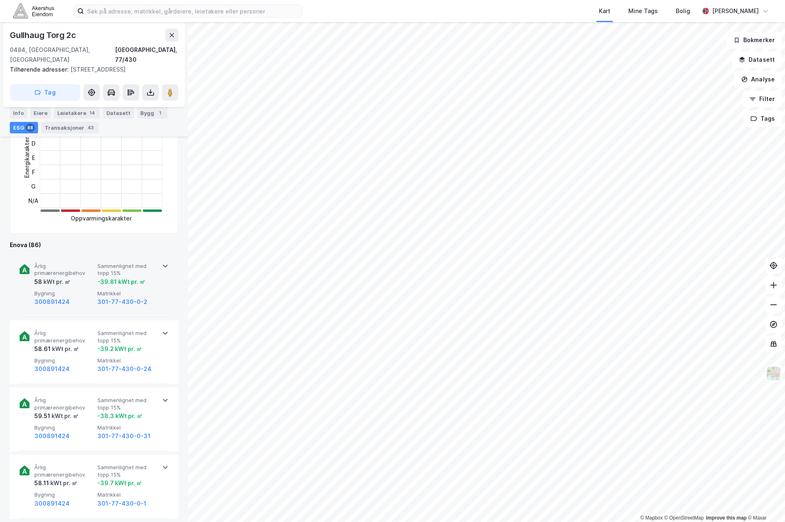
click at [69, 263] on span "Årlig primærenergibehov" at bounding box center [64, 270] width 60 height 14
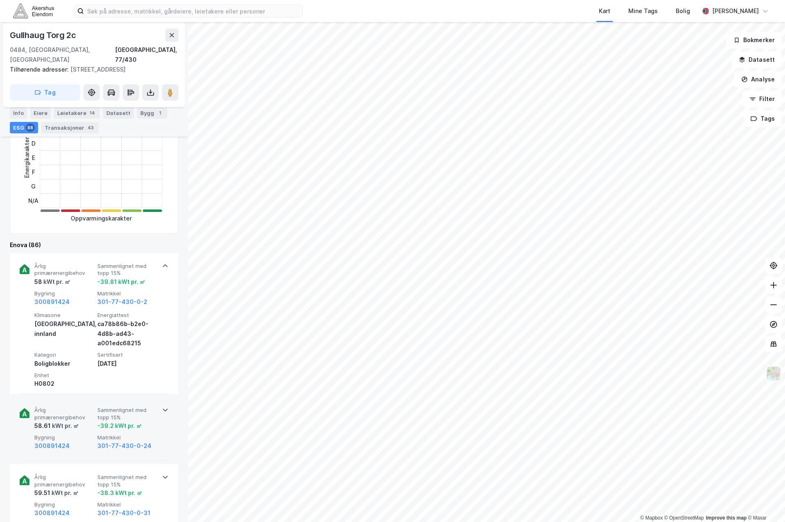
click at [74, 407] on span "Årlig primærenergibehov" at bounding box center [64, 414] width 60 height 14
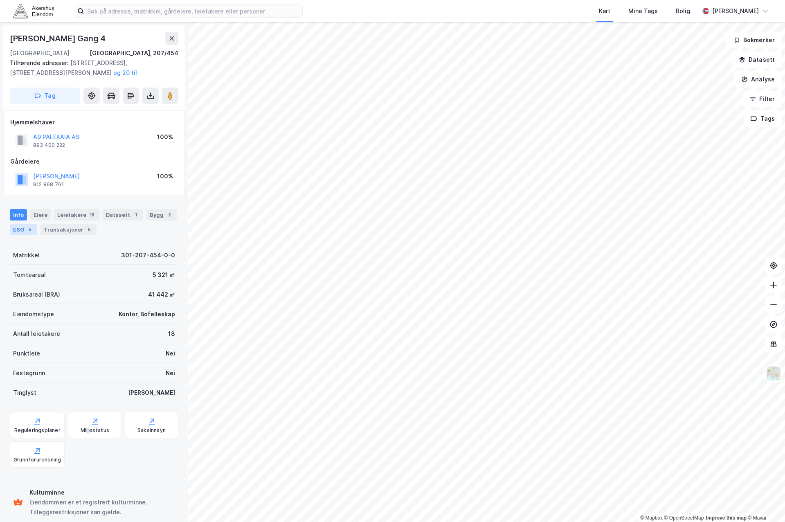
click at [24, 232] on div "ESG 5" at bounding box center [23, 229] width 27 height 11
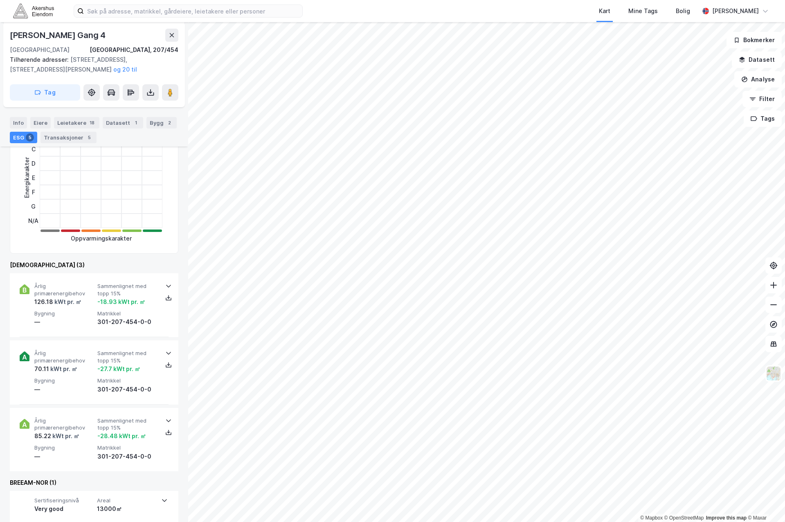
scroll to position [234, 0]
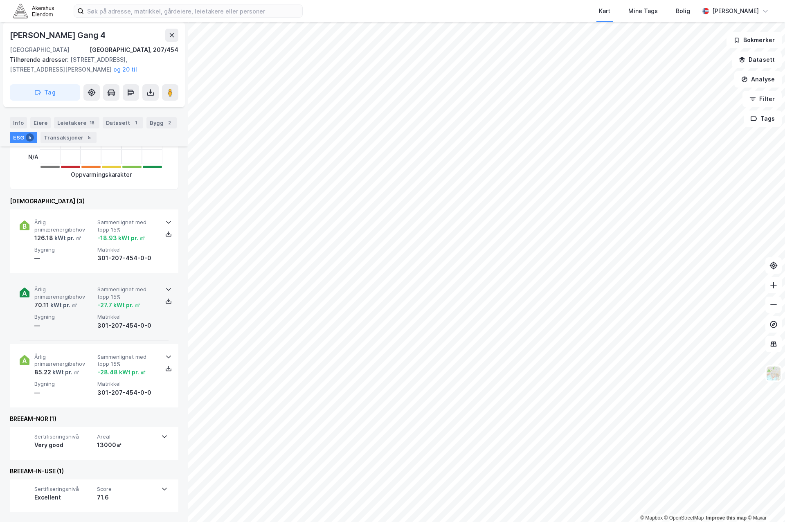
click at [50, 309] on div "kWt pr. ㎡" at bounding box center [63, 305] width 28 height 10
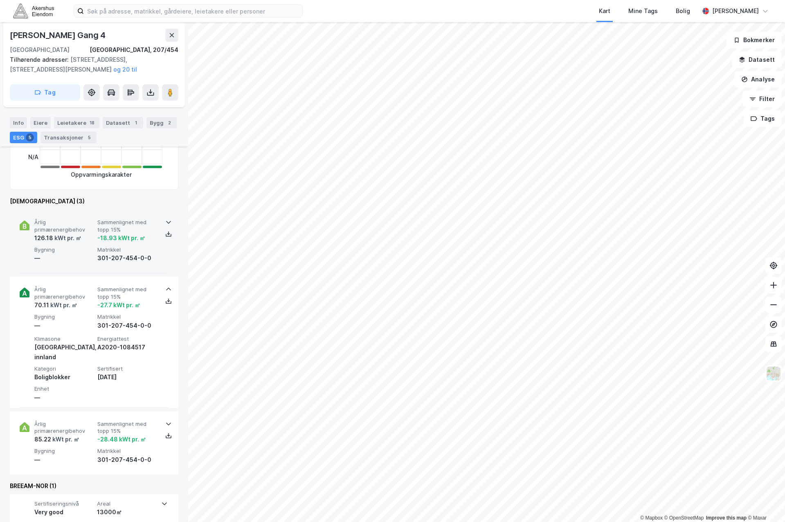
click at [78, 243] on div "Årlig primærenergibehov 126.18 kWt pr. ㎡ Sammenlignet med topp 15% -18.93 kWt p…" at bounding box center [95, 241] width 123 height 44
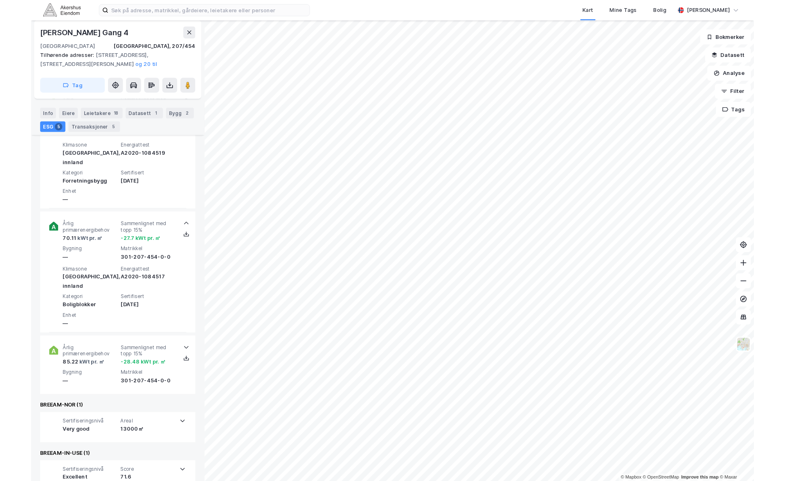
scroll to position [348, 0]
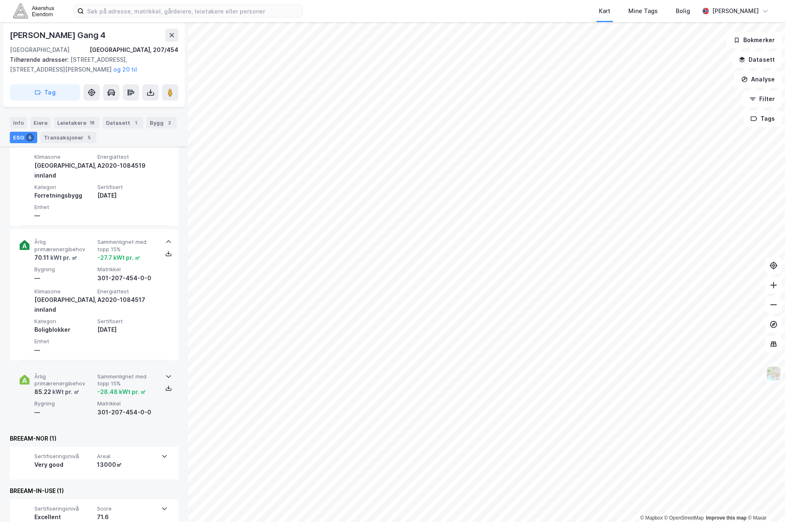
click at [80, 387] on div "85.22 kWt pr. ㎡" at bounding box center [64, 392] width 60 height 10
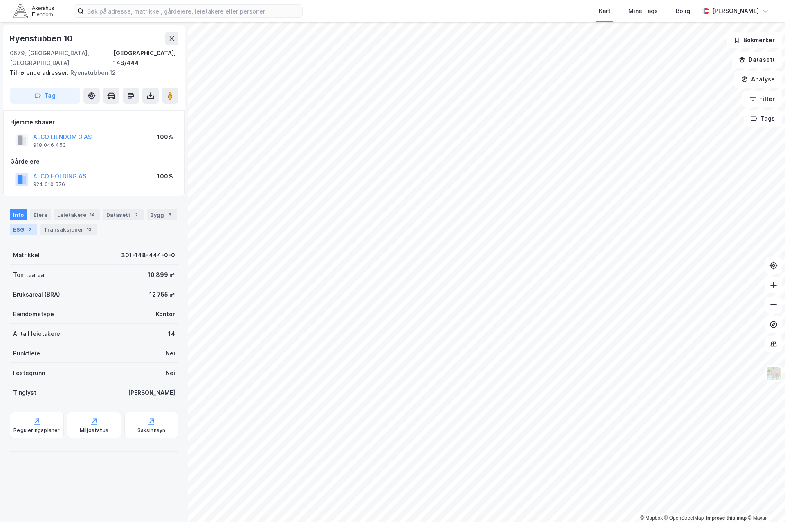
click at [21, 224] on div "ESG 2" at bounding box center [23, 229] width 27 height 11
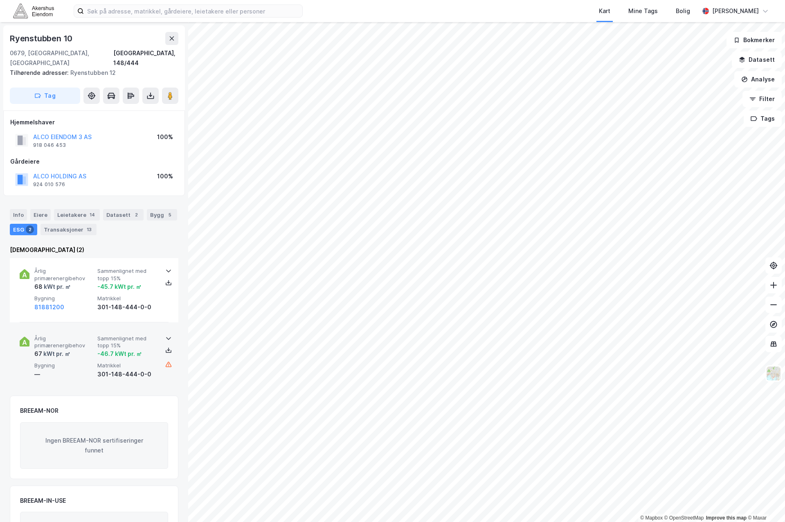
click at [57, 362] on span "Bygning" at bounding box center [64, 365] width 60 height 7
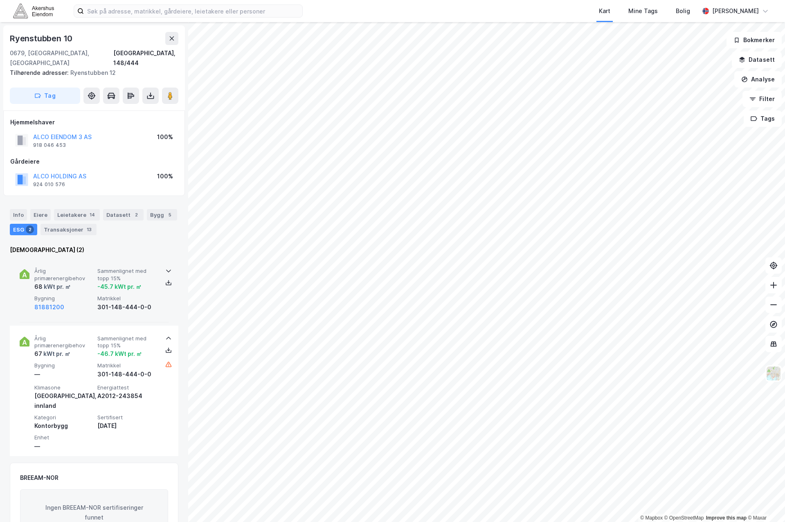
click at [68, 295] on span "Bygning" at bounding box center [64, 298] width 60 height 7
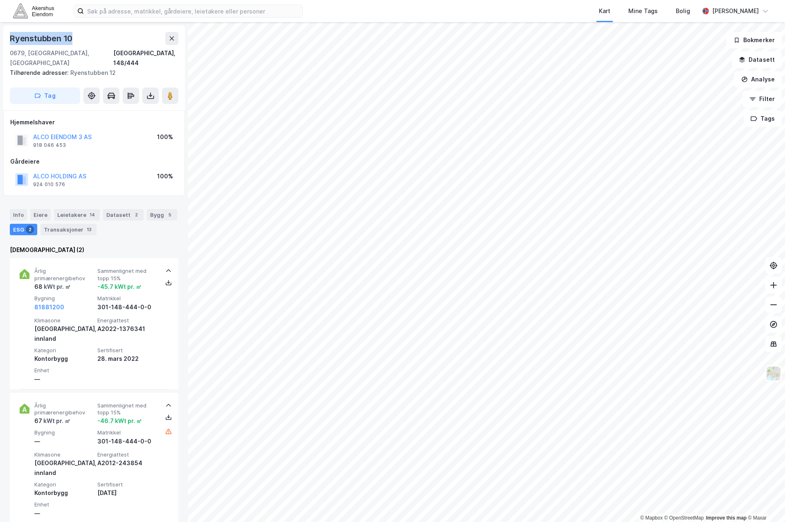
drag, startPoint x: 83, startPoint y: 34, endPoint x: 11, endPoint y: 38, distance: 71.3
click at [11, 38] on div "Ryenstubben 10" at bounding box center [94, 38] width 169 height 13
copy div "Ryenstubben 10"
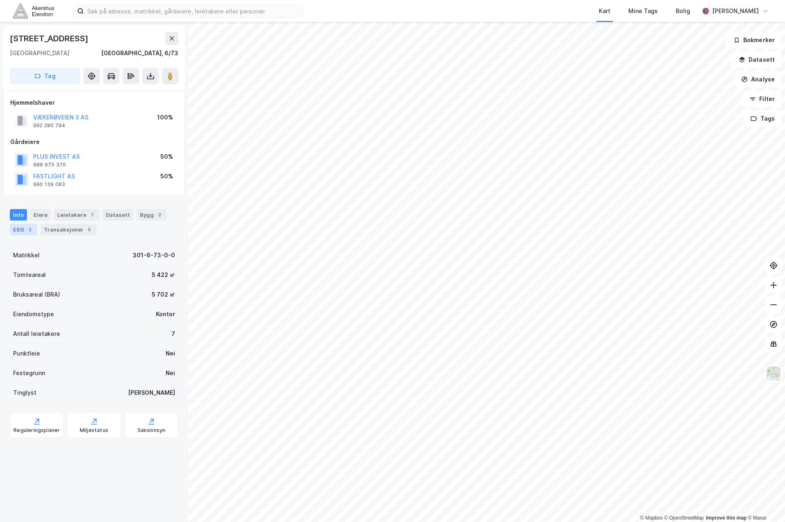
click at [25, 229] on div "ESG 2" at bounding box center [23, 229] width 27 height 11
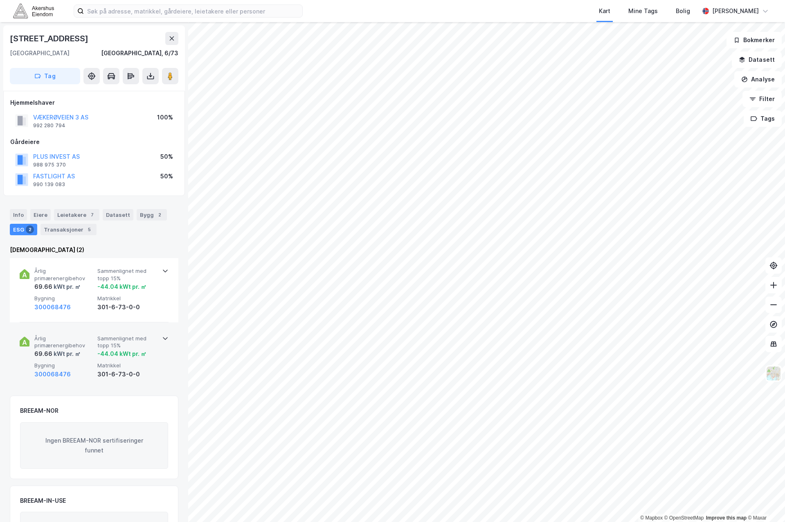
click at [61, 361] on div "Årlig primærenergibehov 69.66 kWt pr. ㎡ Sammenlignet med topp 15% -44.04 kWt pr…" at bounding box center [95, 357] width 123 height 44
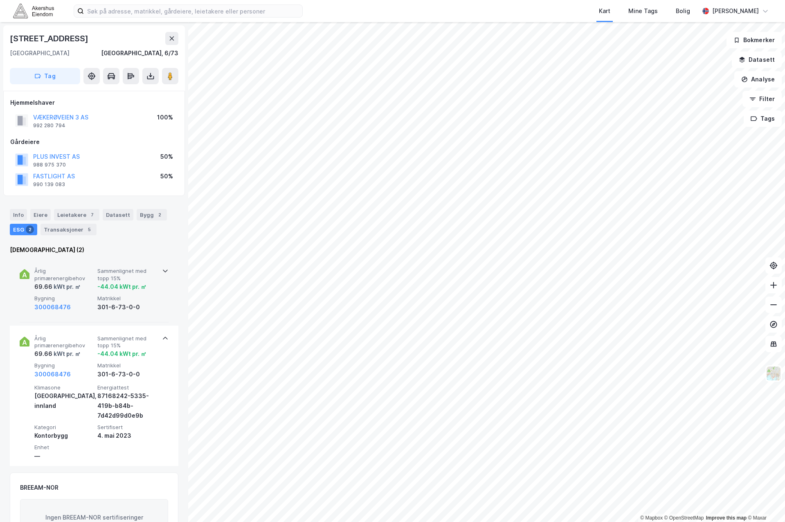
click at [89, 294] on div "Årlig primærenergibehov 69.66 kWt pr. ㎡ Sammenlignet med topp 15% -44.04 kWt pr…" at bounding box center [95, 289] width 123 height 44
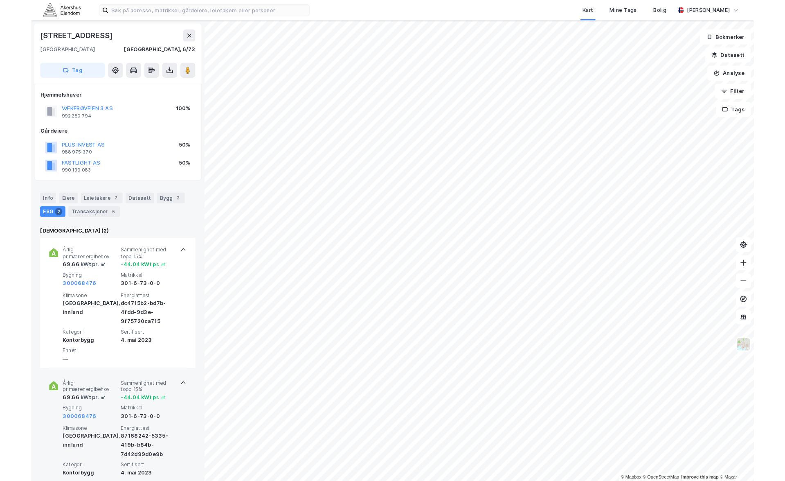
scroll to position [41, 0]
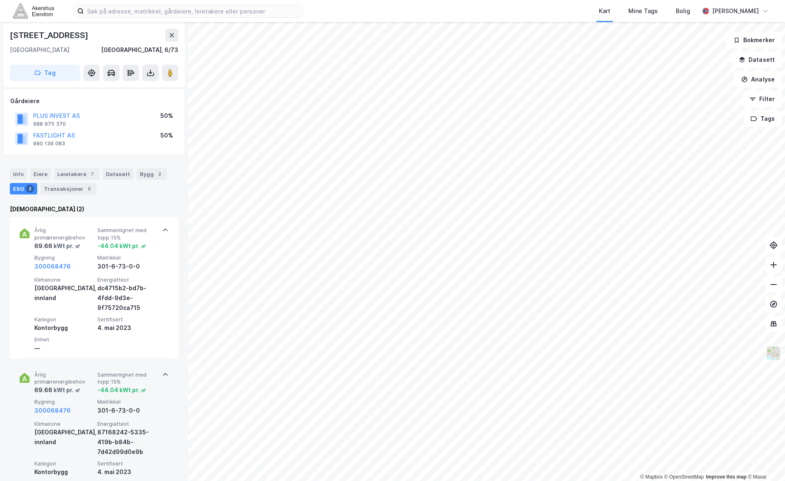
click at [151, 391] on div "© Mapbox © OpenStreetMap Improve this map © [STREET_ADDRESS], 6/73 Tag Hjemmels…" at bounding box center [392, 251] width 785 height 458
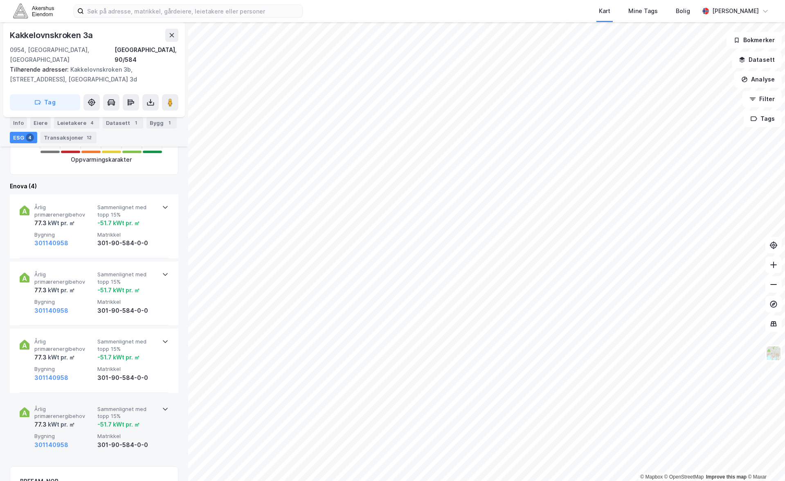
scroll to position [286, 0]
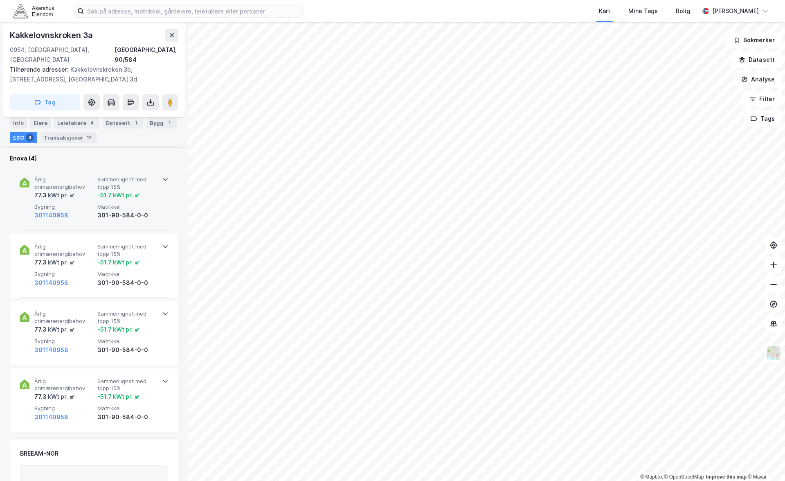
click at [94, 176] on div "Årlig primærenergibehov 77.3 kWt pr. ㎡ Sammenlignet med topp 15% -51.7 kWt pr. …" at bounding box center [95, 198] width 123 height 44
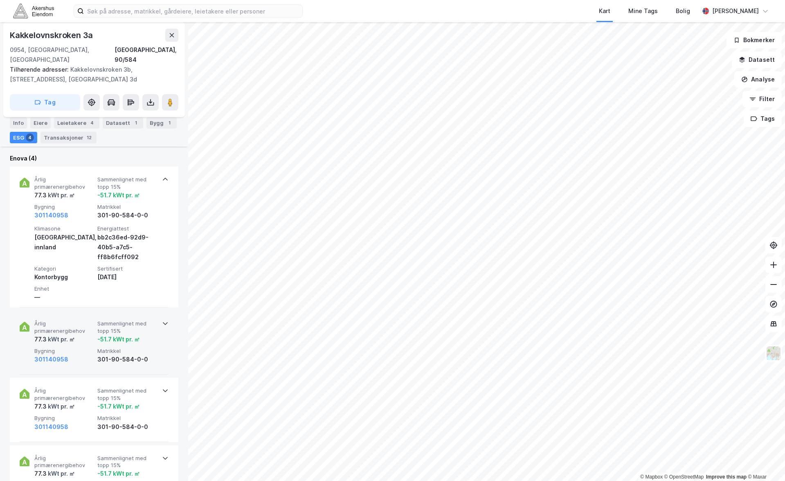
click at [63, 347] on span "Bygning" at bounding box center [64, 350] width 60 height 7
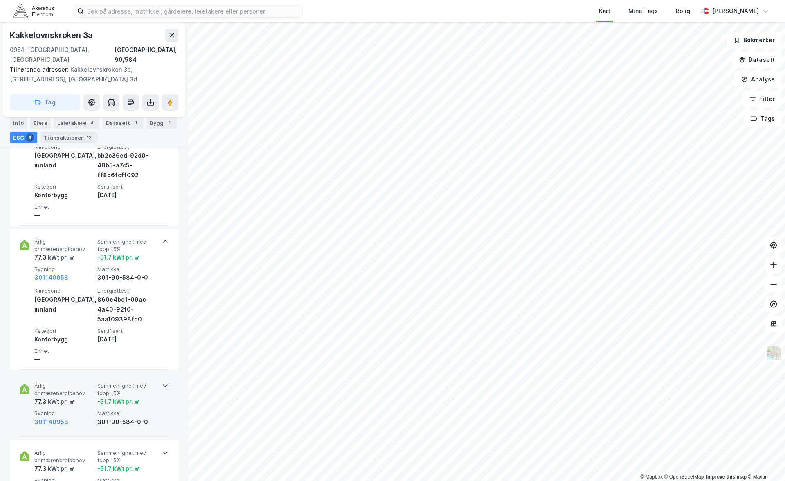
click at [75, 373] on div "Årlig primærenergibehov 77.3 kWt pr. ㎡ Sammenlignet med topp 15% -51.7 kWt pr. …" at bounding box center [94, 405] width 149 height 64
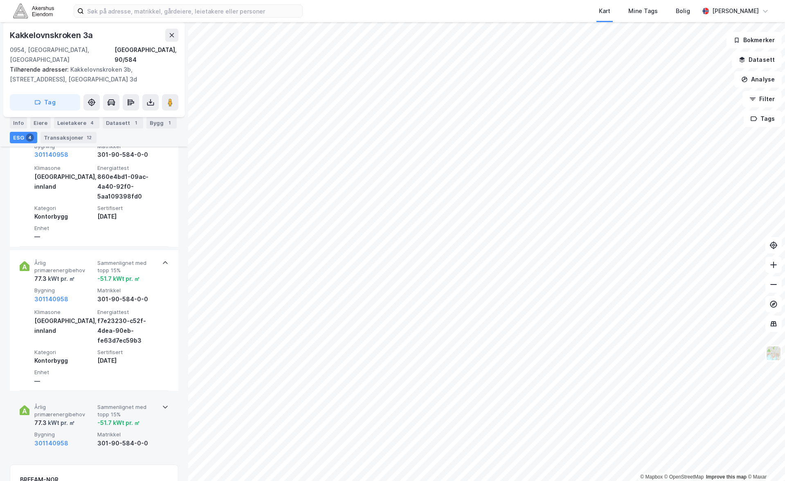
click at [73, 404] on span "Årlig primærenergibehov" at bounding box center [64, 410] width 60 height 14
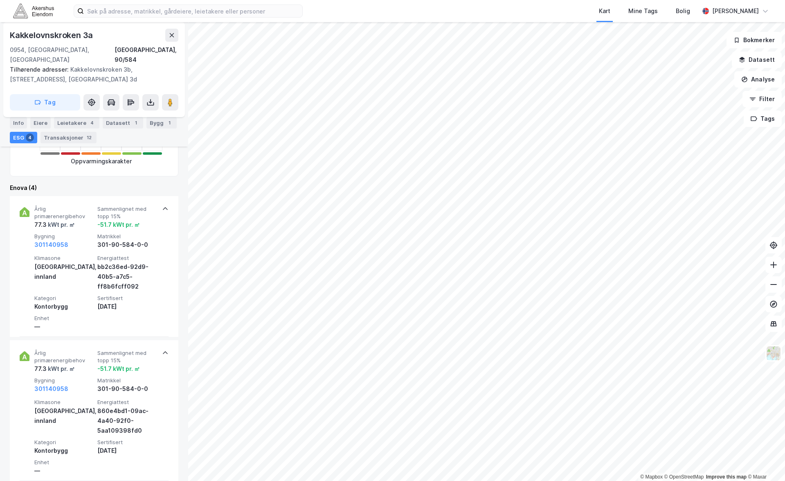
scroll to position [245, 0]
